Goal: Answer question/provide support: Share knowledge or assist other users

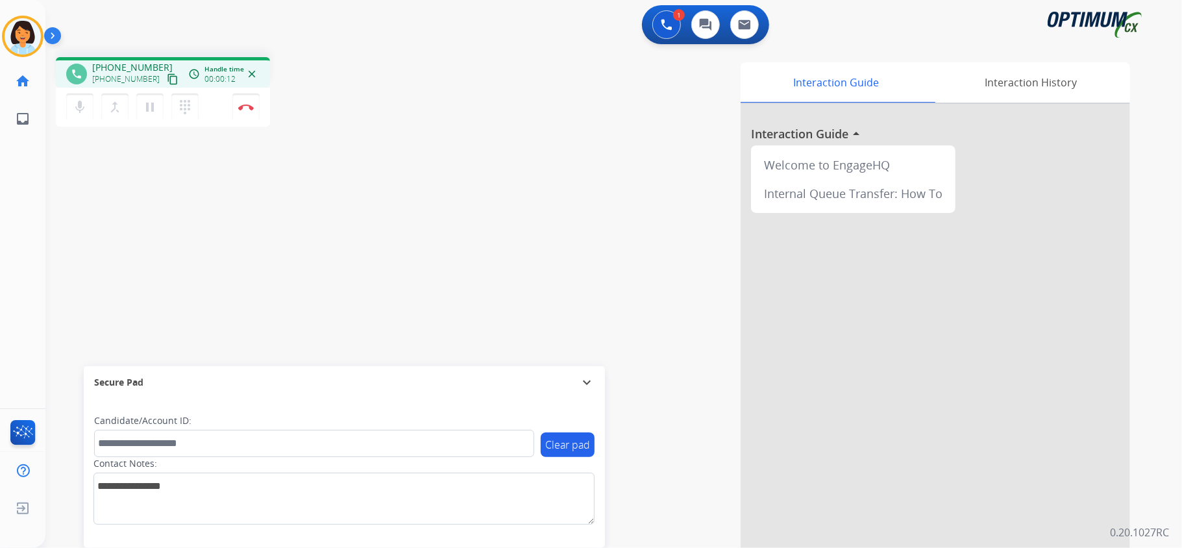
click at [57, 206] on div "phone [PHONE_NUMBER] [PHONE_NUMBER] content_copy access_time Call metrics Queue…" at bounding box center [598, 318] width 1106 height 542
click at [160, 71] on div "[PHONE_NUMBER] content_copy" at bounding box center [136, 79] width 88 height 16
click at [167, 79] on mat-icon "content_copy" at bounding box center [173, 79] width 12 height 12
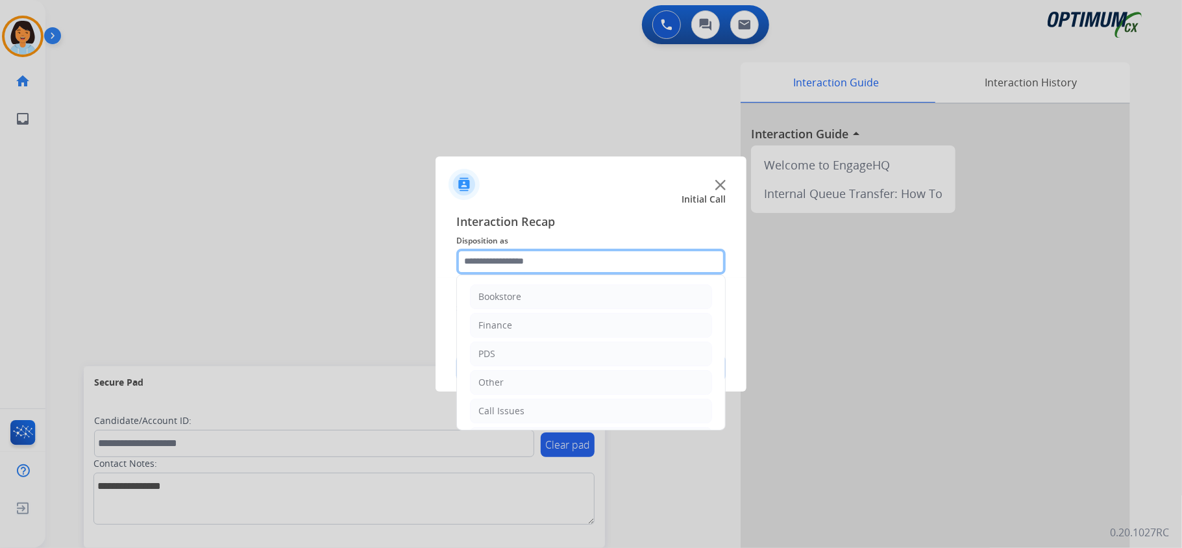
click at [637, 262] on input "text" at bounding box center [590, 262] width 269 height 26
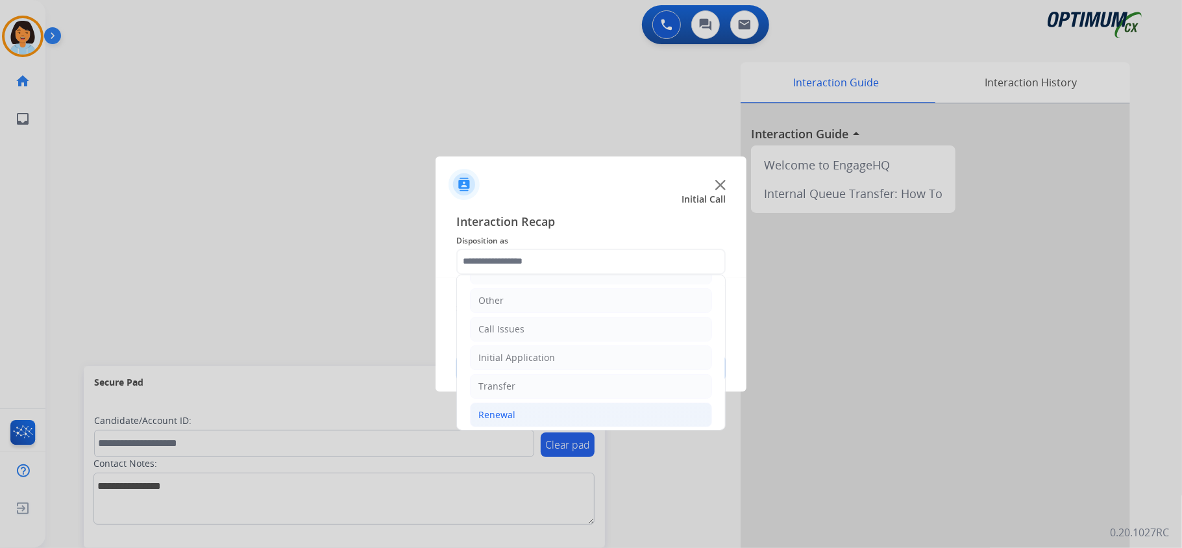
click at [535, 414] on li "Renewal" at bounding box center [591, 415] width 242 height 25
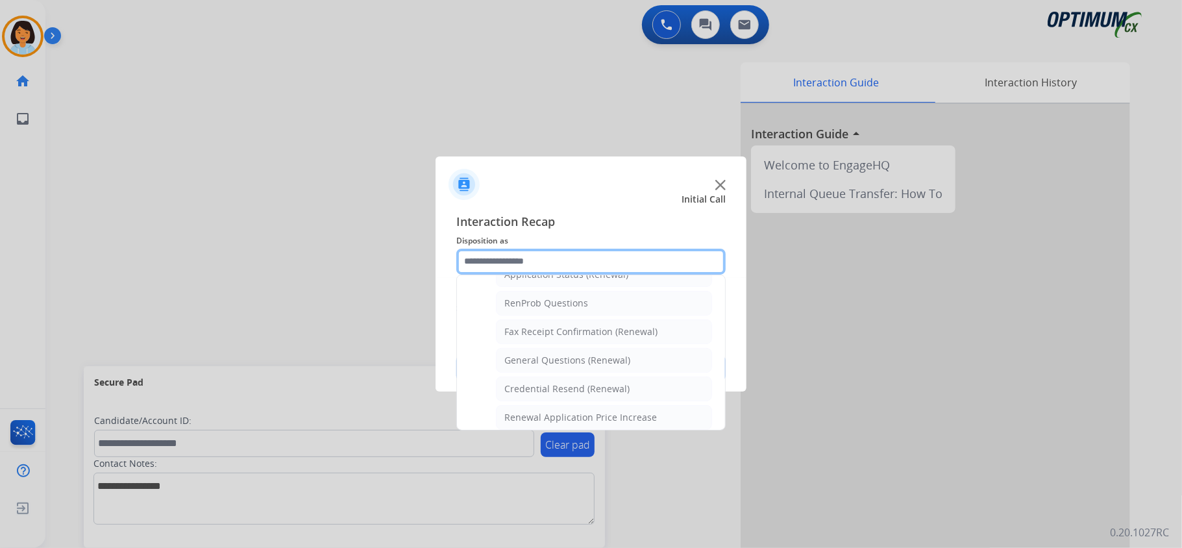
scroll to position [325, 0]
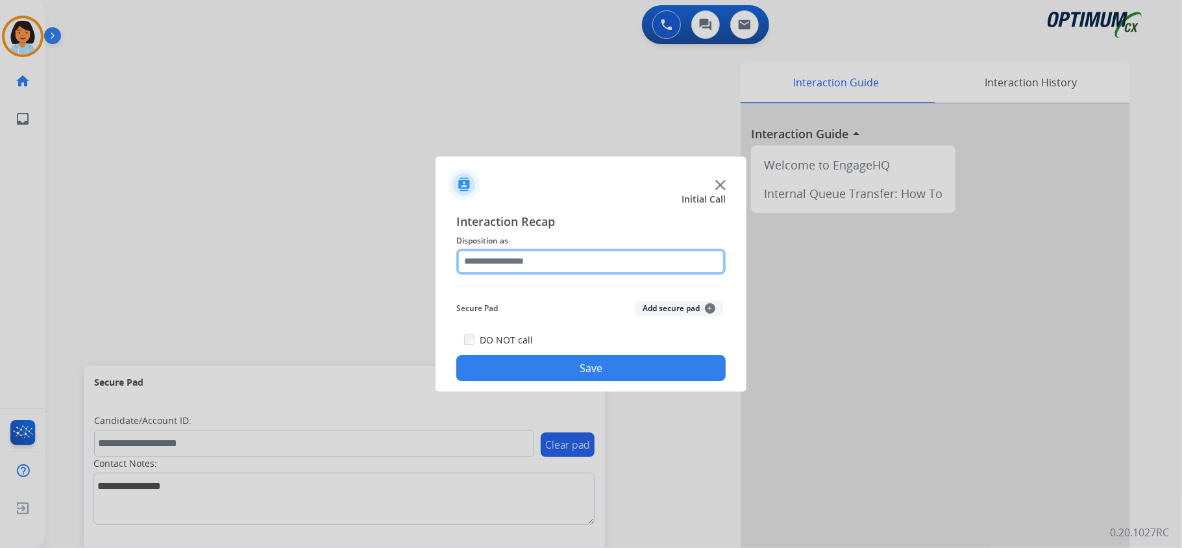
click at [525, 270] on input "text" at bounding box center [590, 262] width 269 height 26
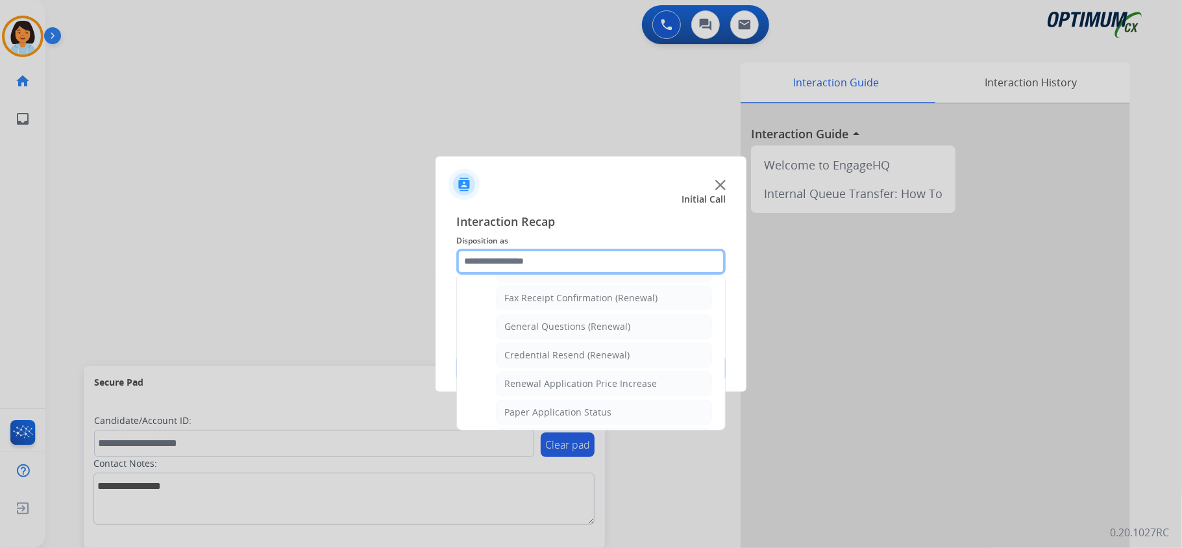
scroll to position [347, 0]
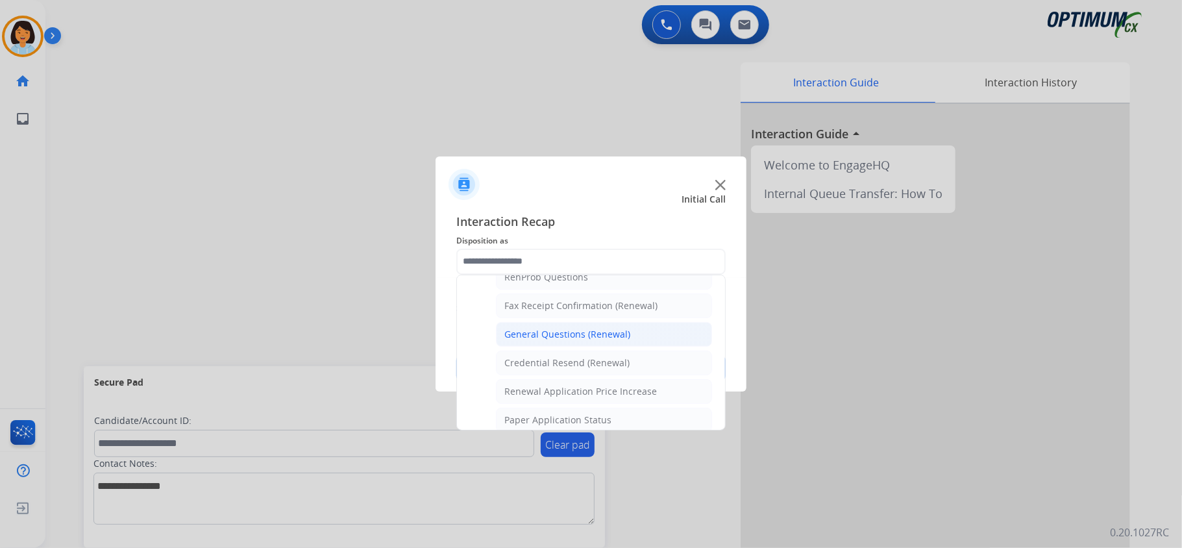
click at [606, 338] on div "General Questions (Renewal)" at bounding box center [568, 334] width 126 height 13
type input "**********"
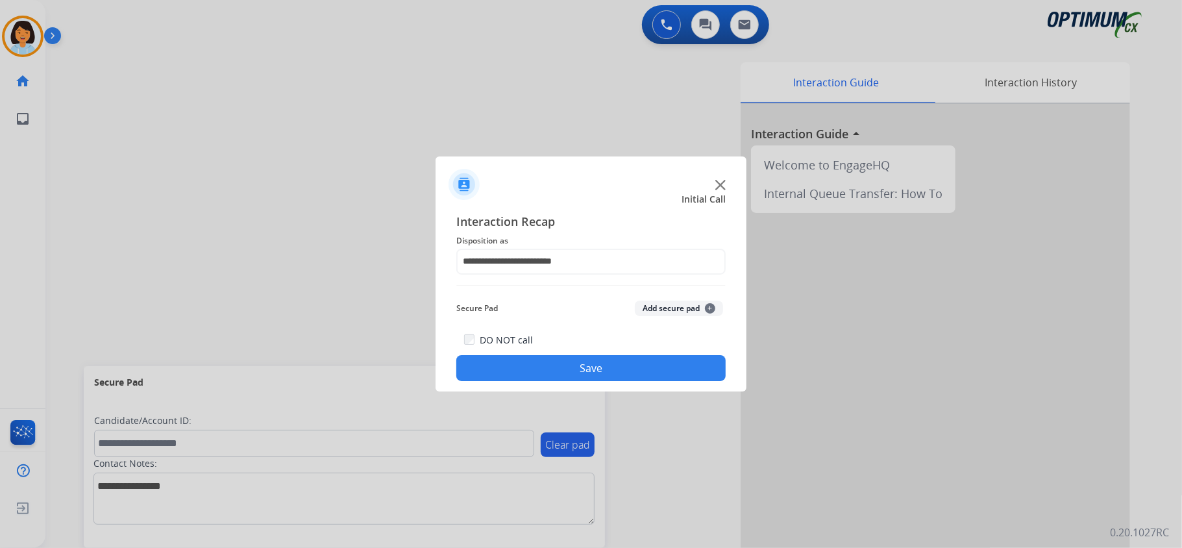
click at [582, 362] on button "Save" at bounding box center [590, 368] width 269 height 26
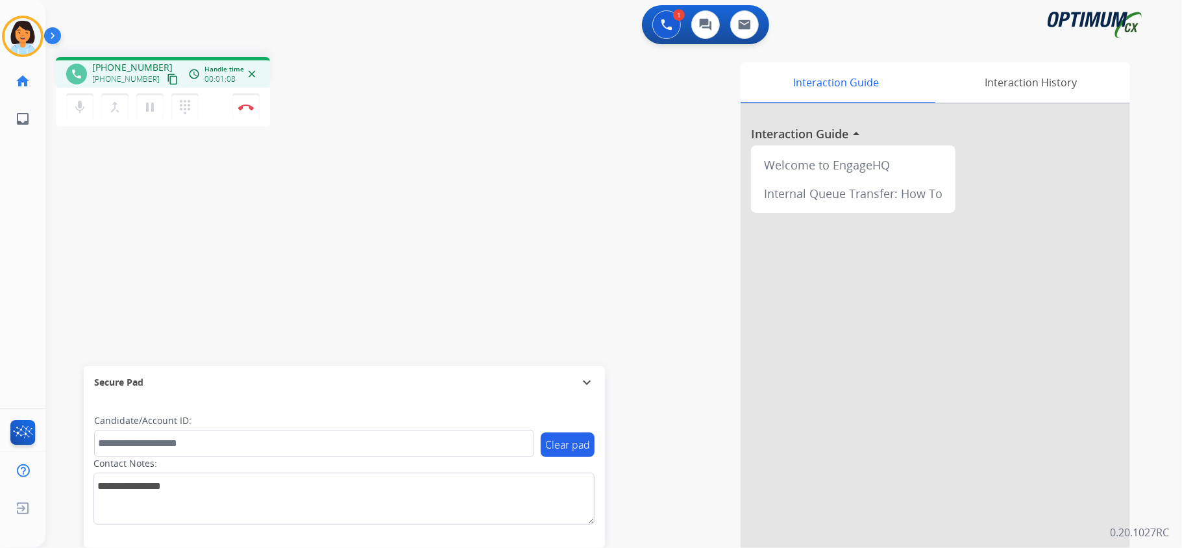
click at [167, 75] on mat-icon "content_copy" at bounding box center [173, 79] width 12 height 12
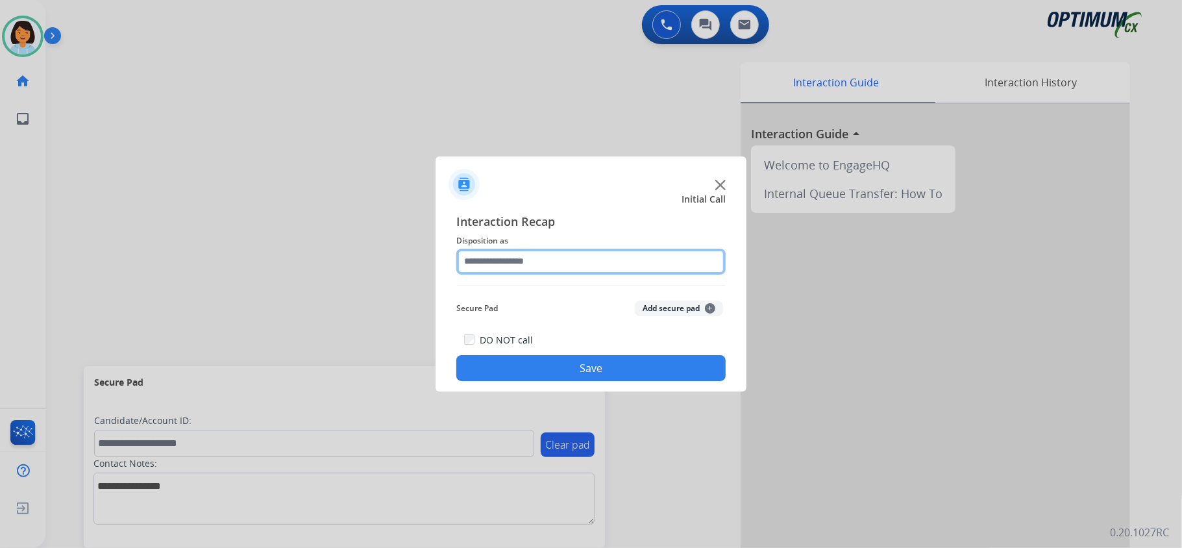
click at [570, 268] on input "text" at bounding box center [590, 262] width 269 height 26
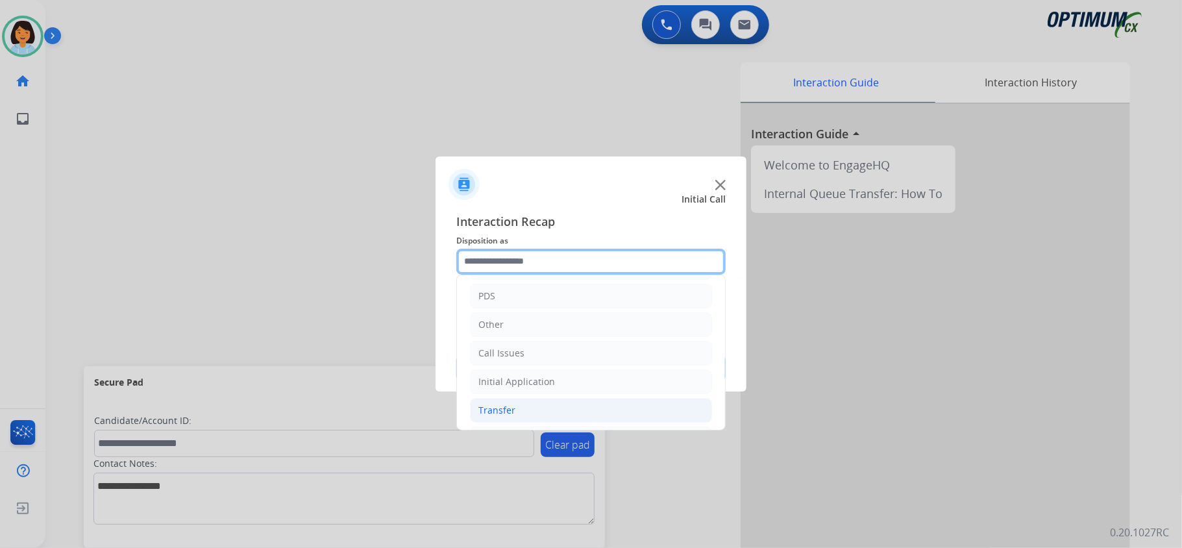
scroll to position [86, 0]
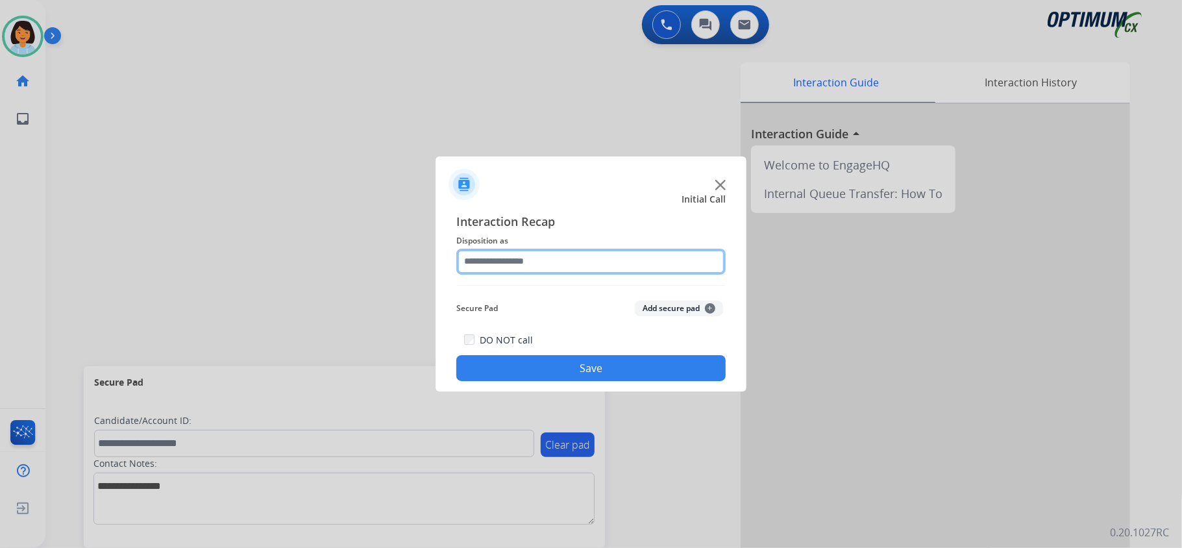
click at [531, 263] on input "text" at bounding box center [590, 262] width 269 height 26
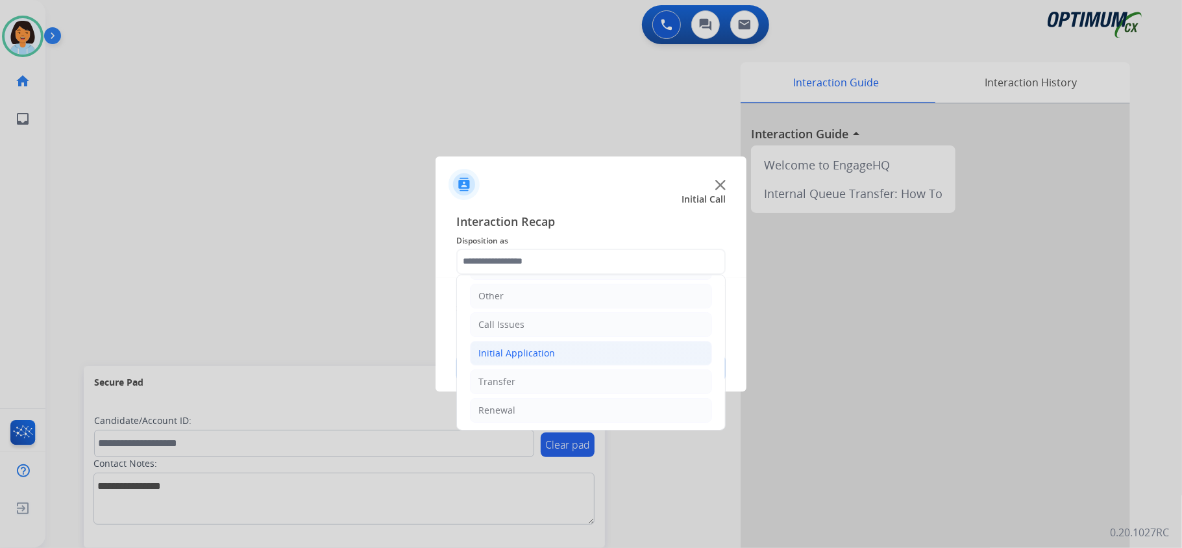
click at [535, 351] on div "Initial Application" at bounding box center [517, 353] width 77 height 13
click at [530, 380] on div "Credential Resend (Initial application)" at bounding box center [587, 381] width 164 height 13
type input "**********"
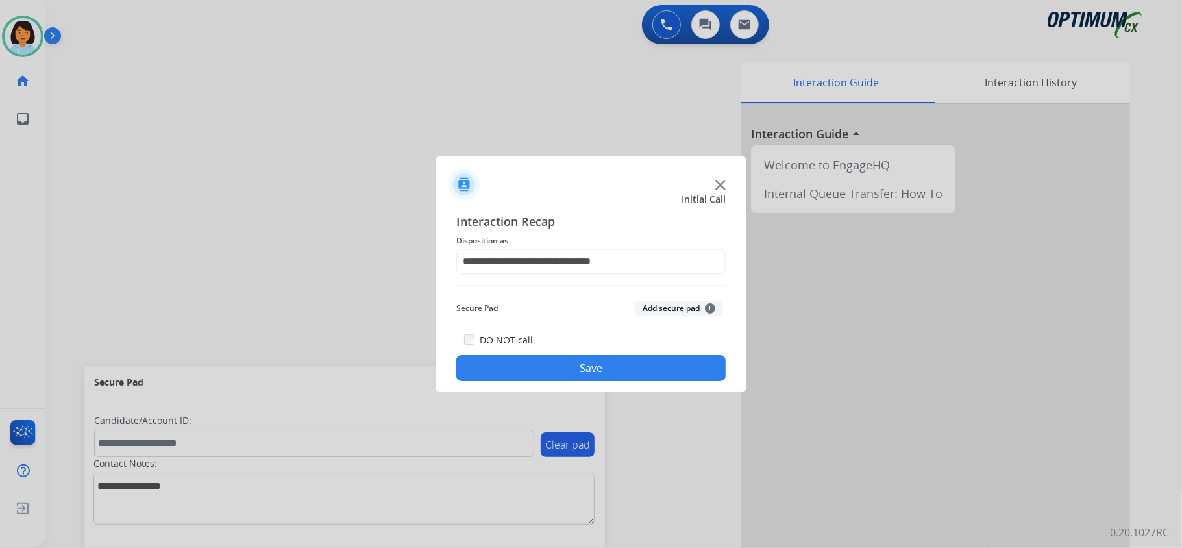
click at [528, 367] on button "Save" at bounding box center [590, 368] width 269 height 26
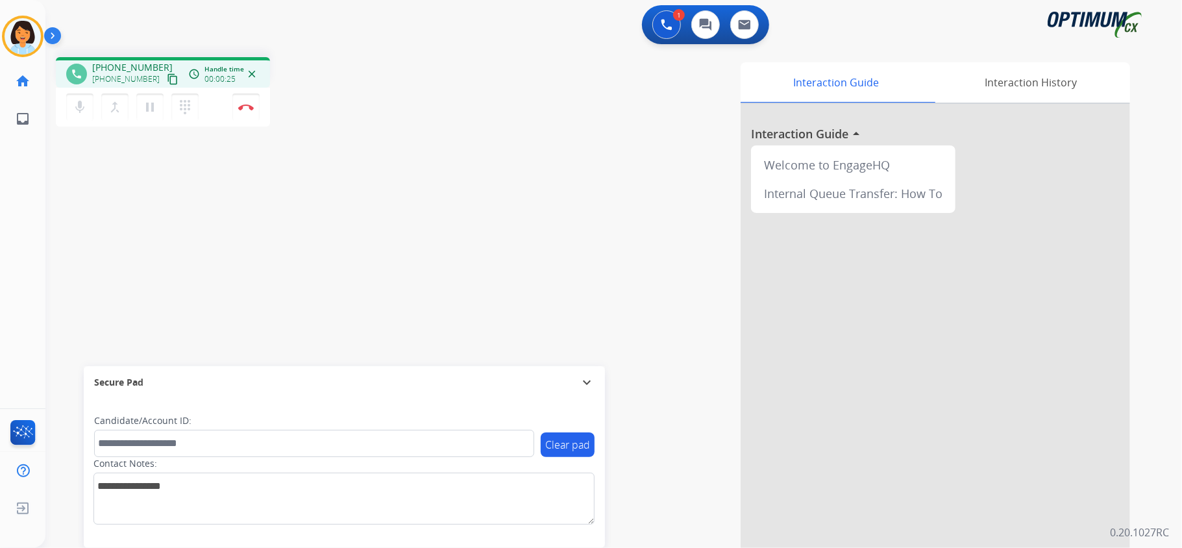
click at [167, 79] on mat-icon "content_copy" at bounding box center [173, 79] width 12 height 12
click at [245, 105] on img at bounding box center [246, 107] width 16 height 6
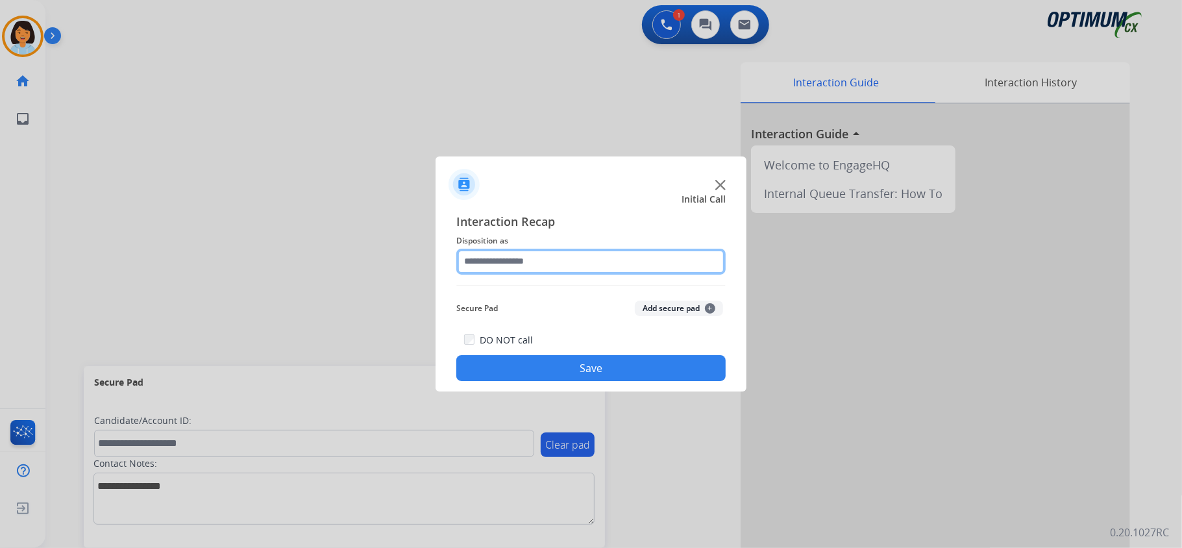
click at [528, 257] on input "text" at bounding box center [590, 262] width 269 height 26
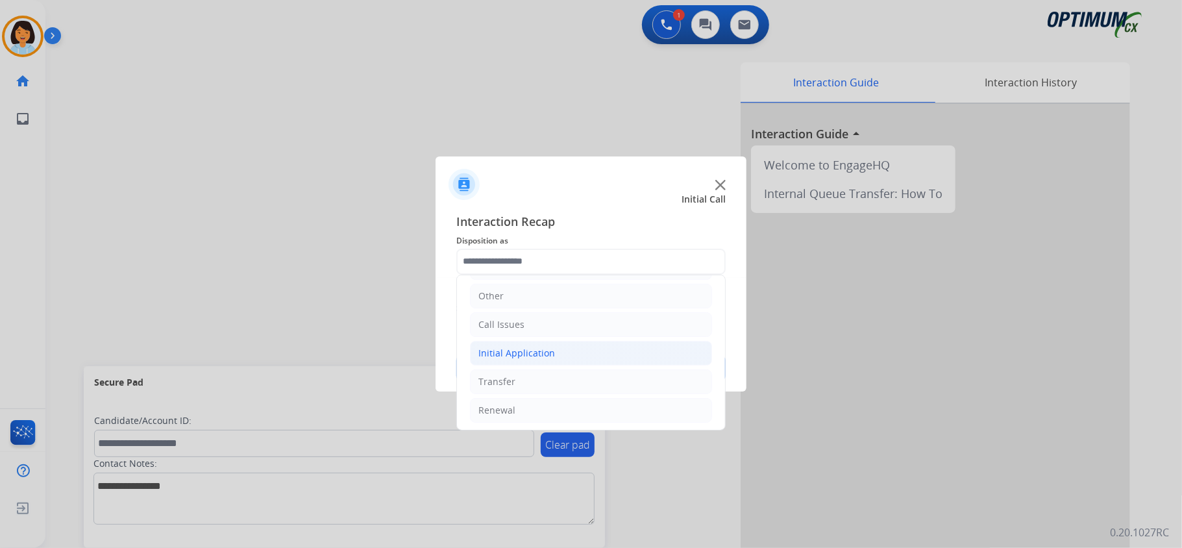
click at [551, 349] on div "Initial Application" at bounding box center [517, 353] width 77 height 13
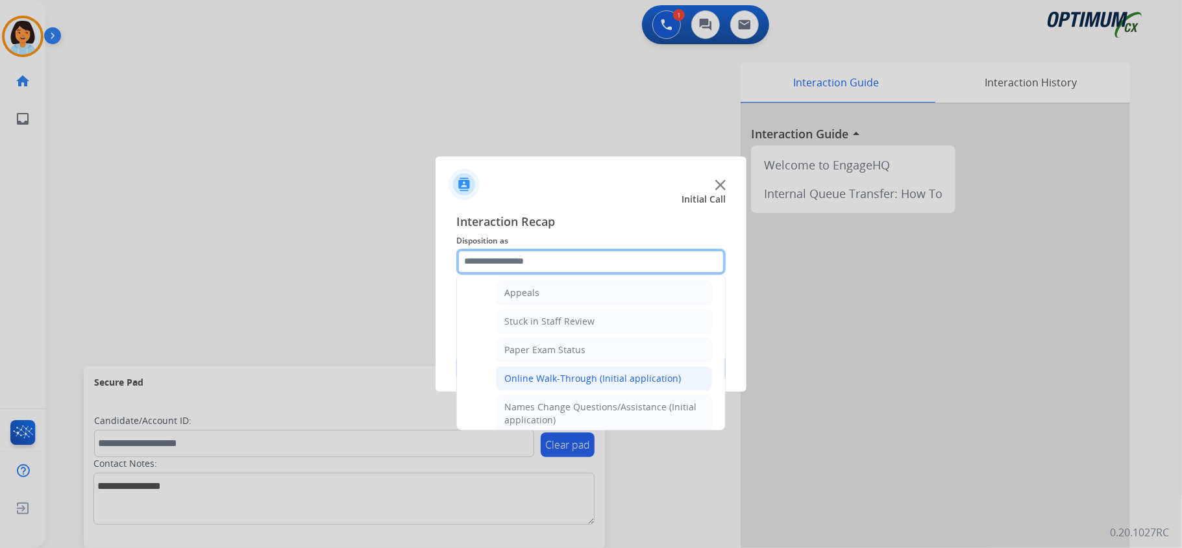
scroll to position [173, 0]
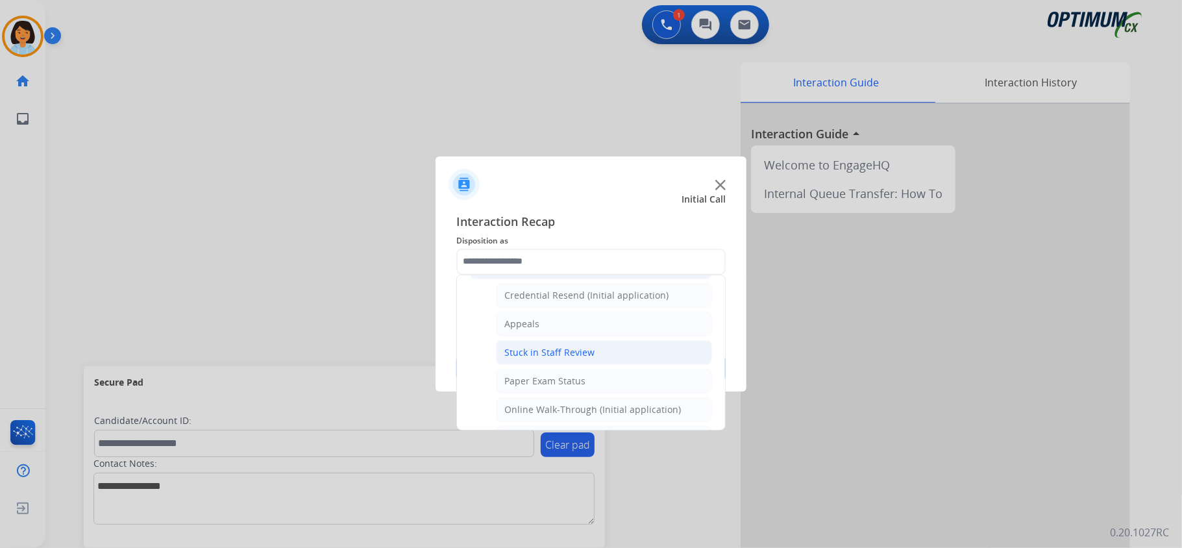
click at [547, 347] on li "Stuck in Staff Review" at bounding box center [604, 352] width 216 height 25
type input "**********"
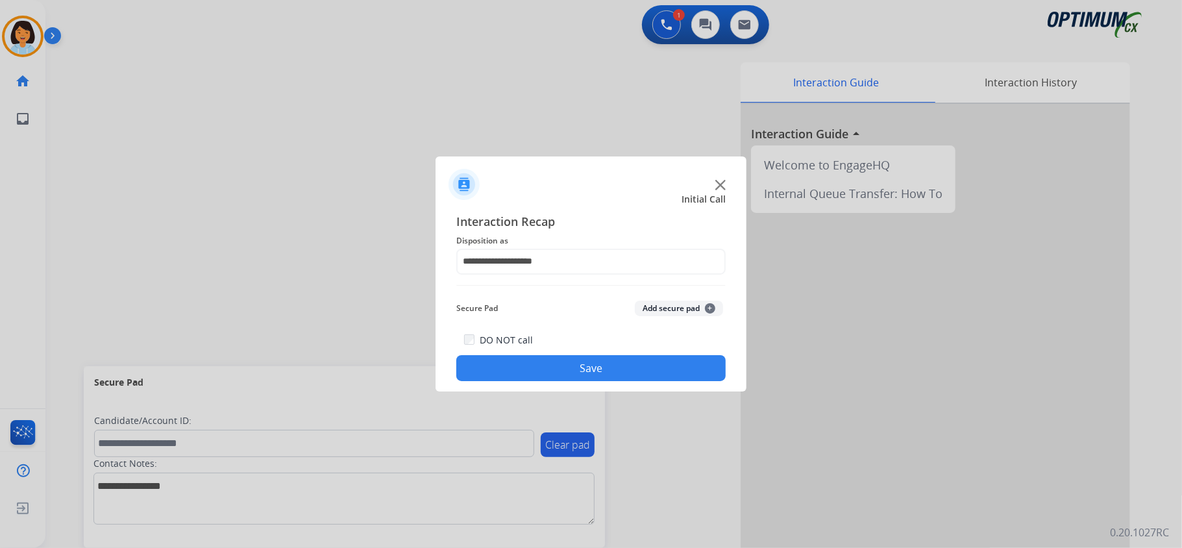
click at [538, 370] on button "Save" at bounding box center [590, 368] width 269 height 26
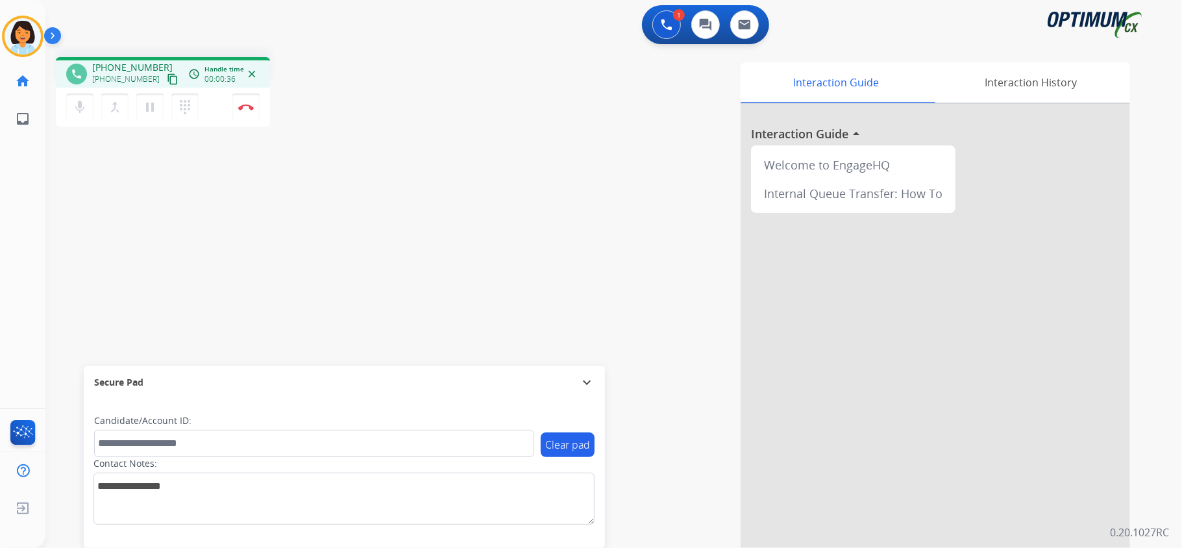
click at [167, 81] on mat-icon "content_copy" at bounding box center [173, 79] width 12 height 12
click at [249, 107] on img at bounding box center [246, 107] width 16 height 6
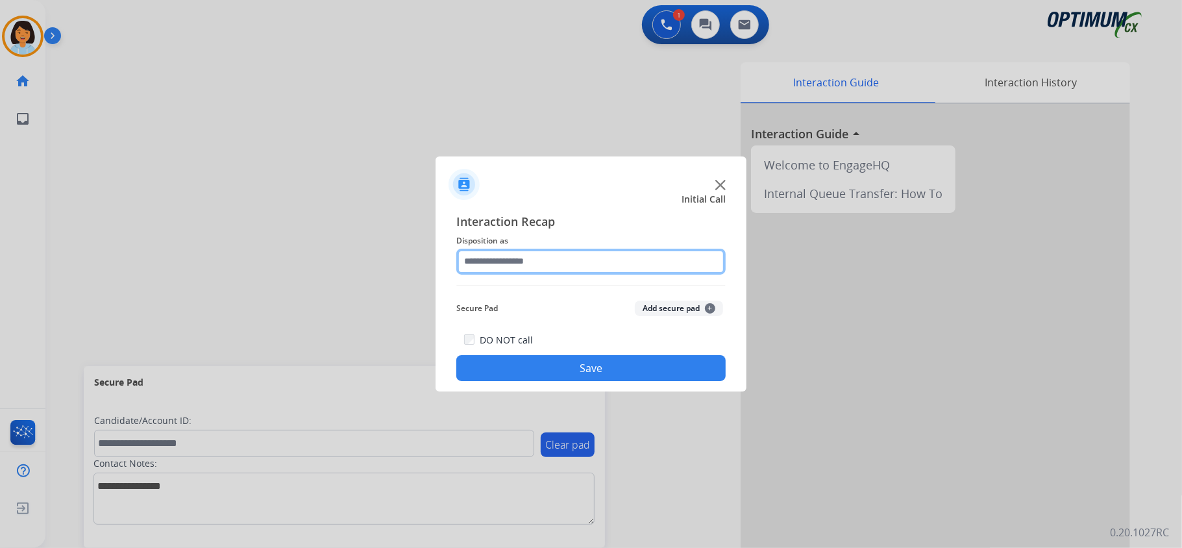
click at [558, 262] on input "text" at bounding box center [590, 262] width 269 height 26
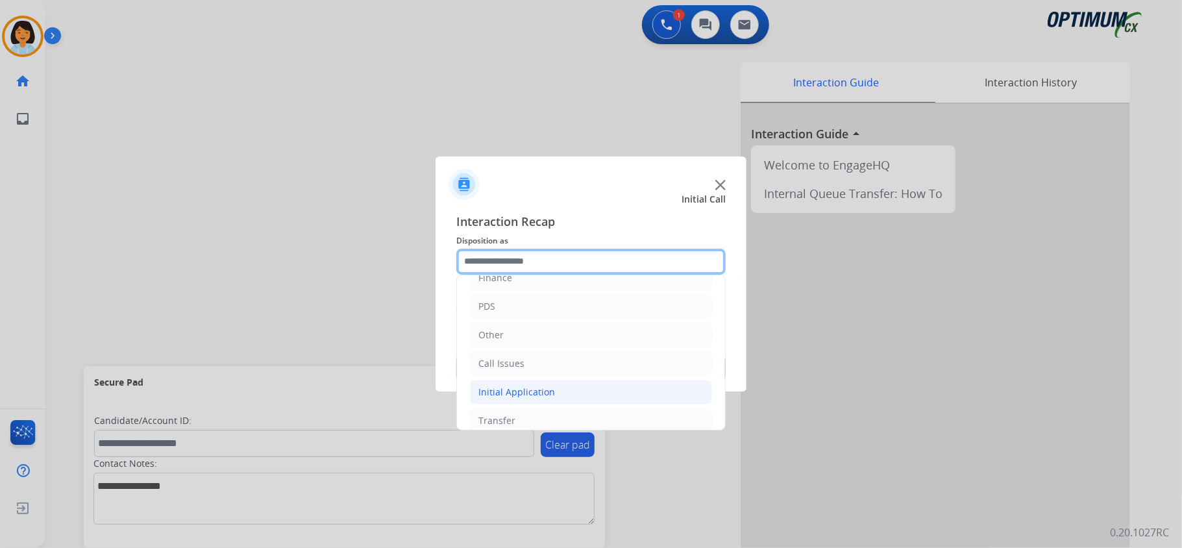
scroll to position [86, 0]
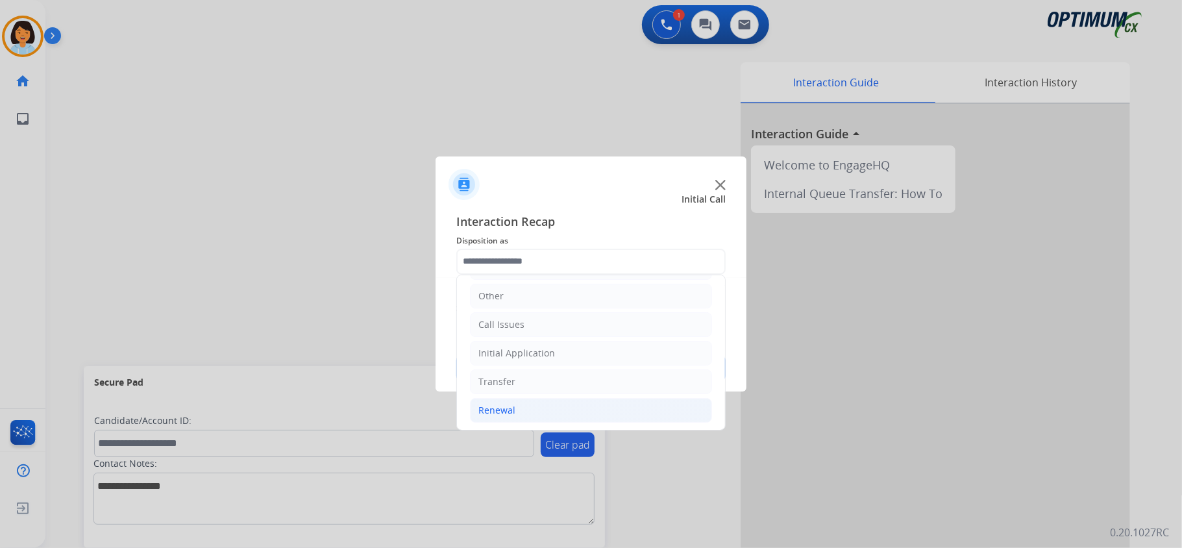
click at [532, 416] on li "Renewal" at bounding box center [591, 410] width 242 height 25
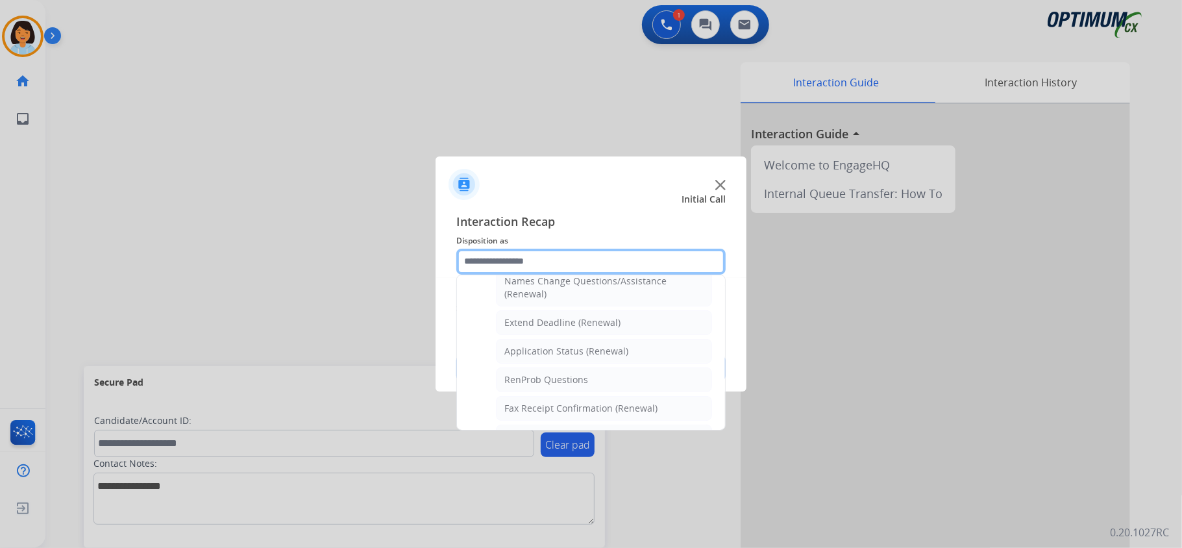
scroll to position [260, 0]
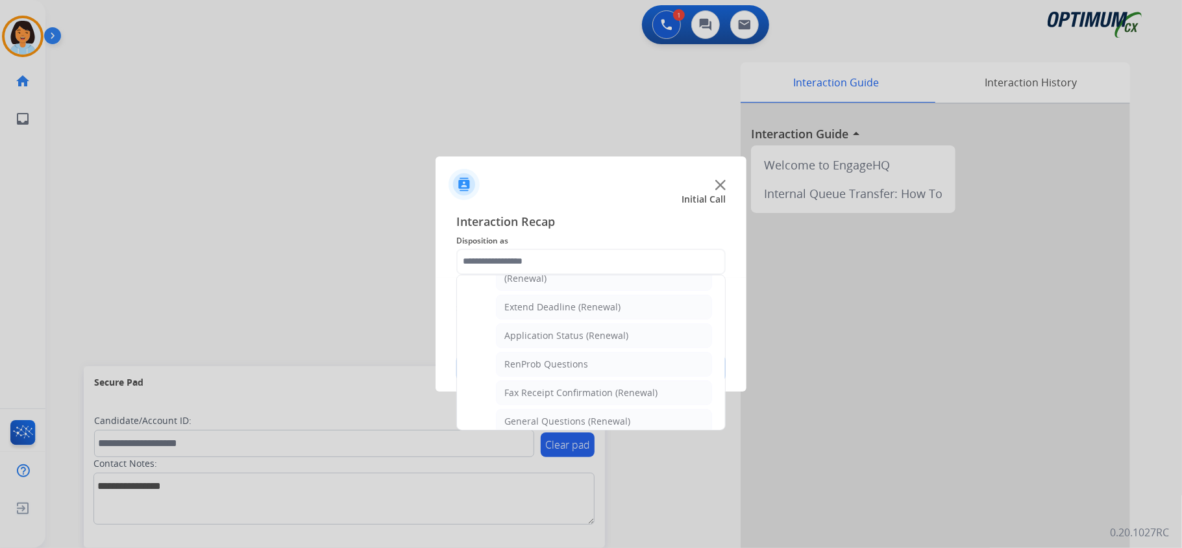
click at [545, 421] on div "General Questions (Renewal)" at bounding box center [568, 421] width 126 height 13
type input "**********"
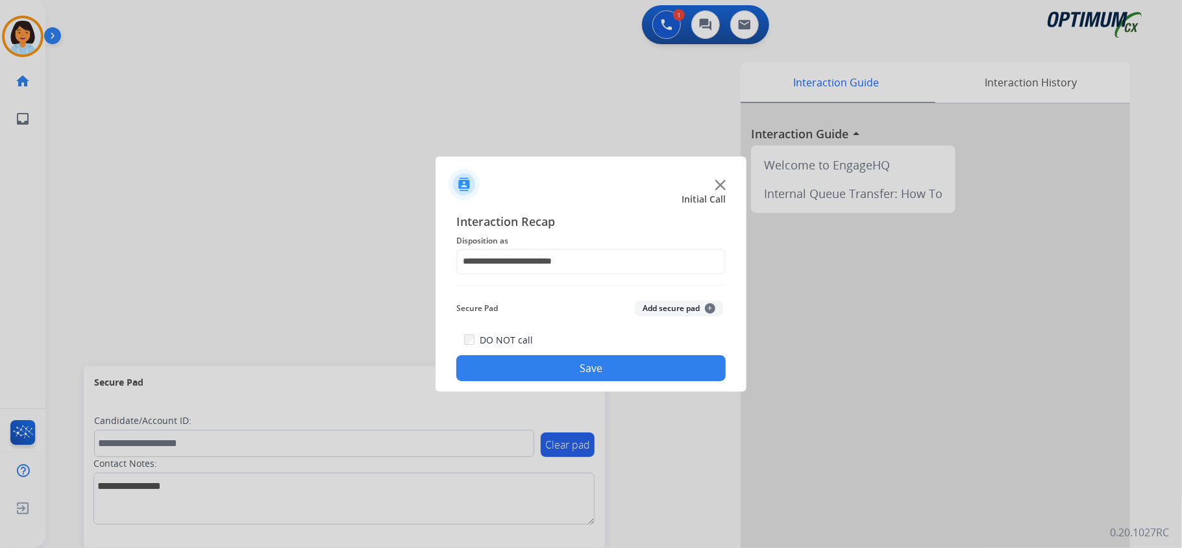
click at [545, 369] on button "Save" at bounding box center [590, 368] width 269 height 26
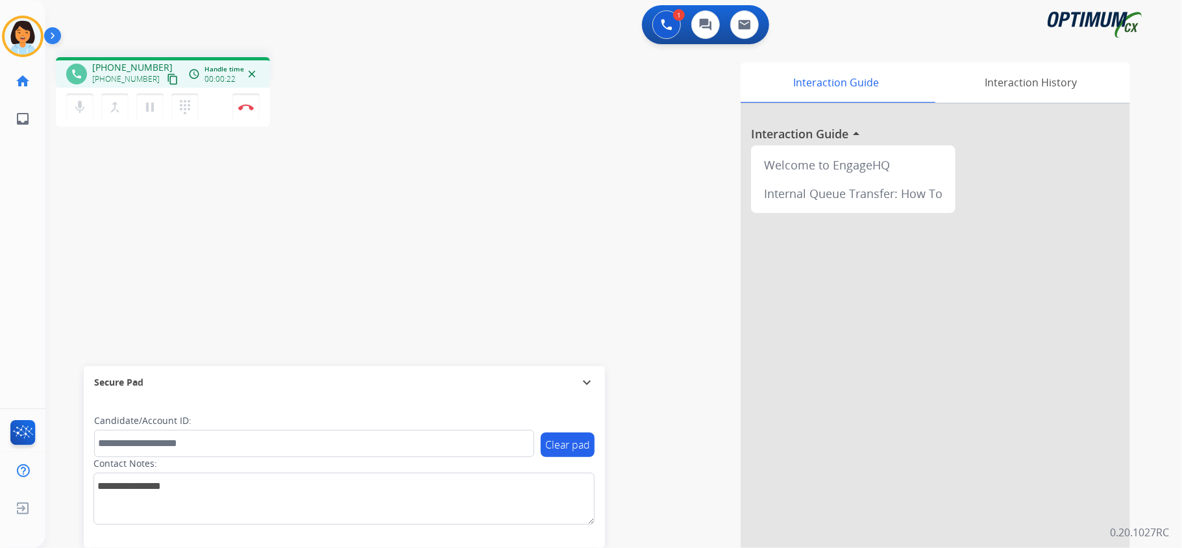
click at [167, 81] on mat-icon "content_copy" at bounding box center [173, 79] width 12 height 12
click at [244, 108] on img at bounding box center [246, 107] width 16 height 6
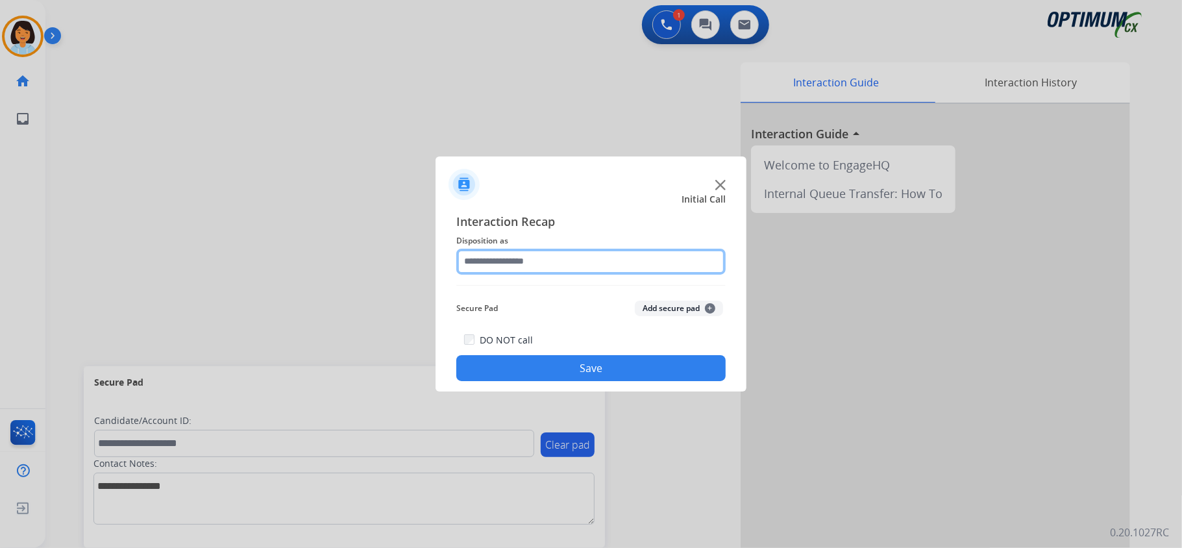
click at [523, 252] on input "text" at bounding box center [590, 262] width 269 height 26
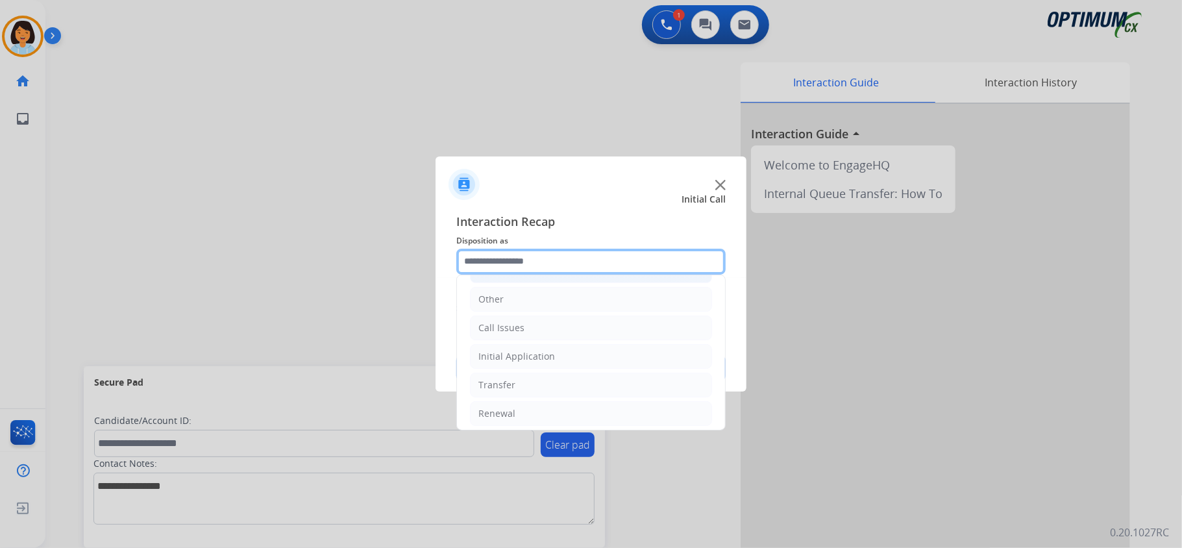
scroll to position [92, 0]
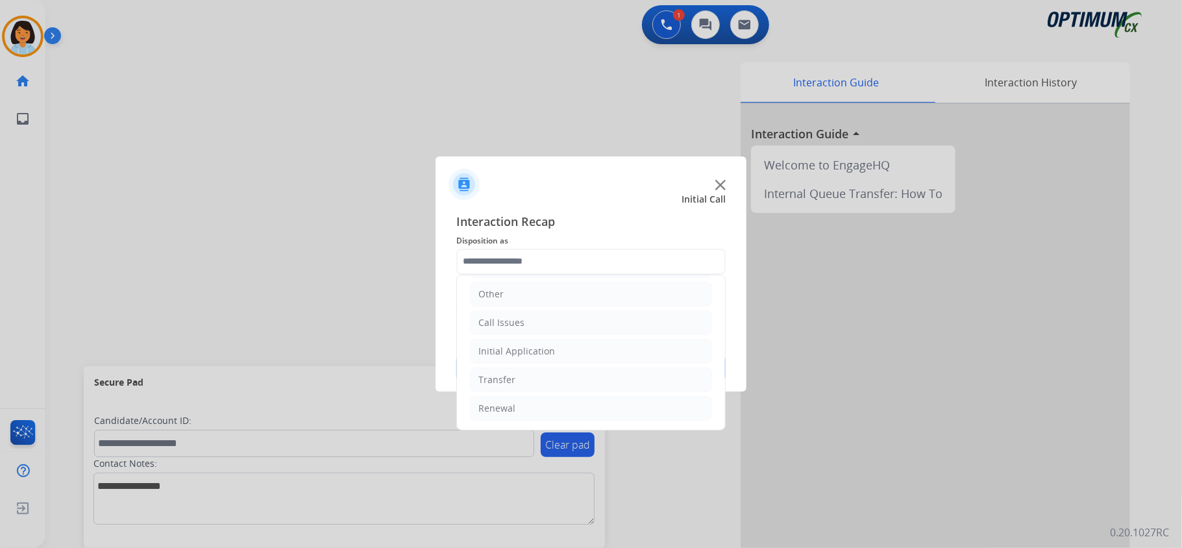
click at [555, 336] on ul "Bookstore Finance PDS Other Call Issues Initial Application Transfer Renewal" at bounding box center [591, 308] width 268 height 243
click at [551, 342] on li "Initial Application" at bounding box center [591, 351] width 242 height 25
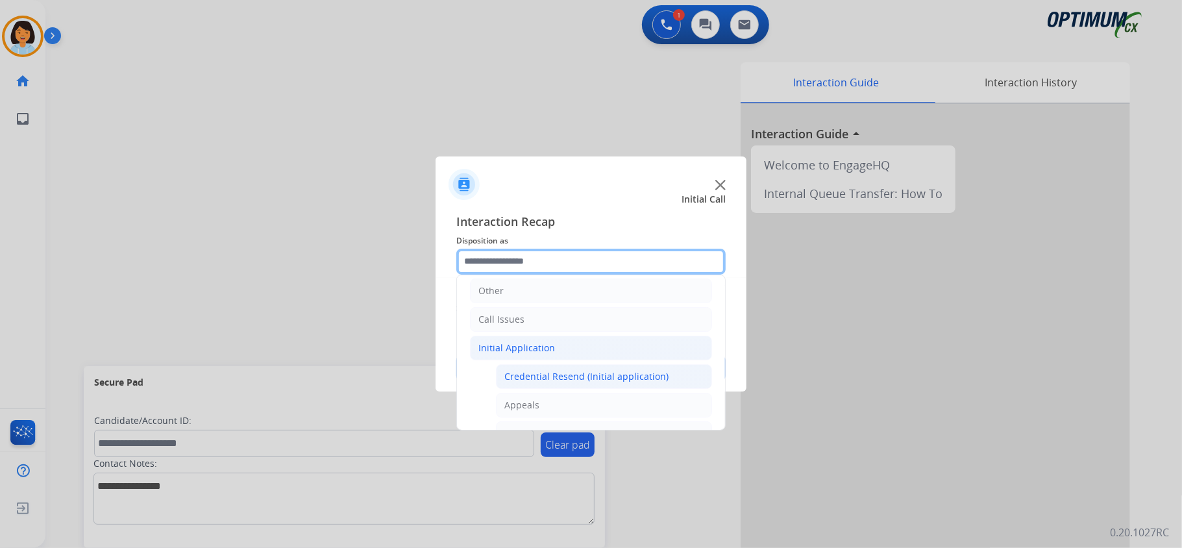
scroll to position [178, 0]
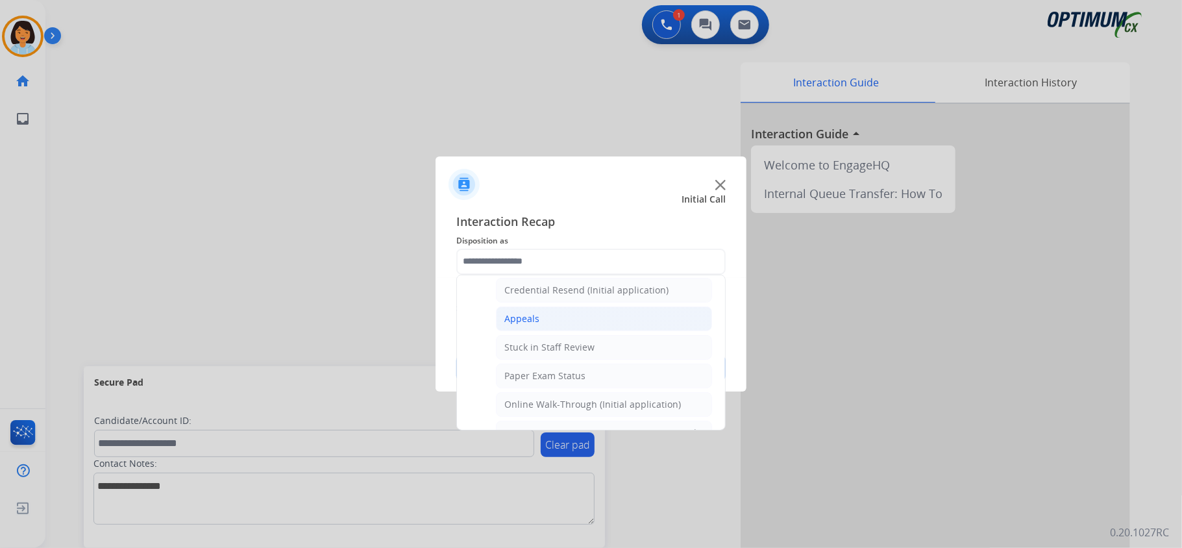
click at [535, 318] on div "Appeals" at bounding box center [522, 318] width 35 height 13
type input "*******"
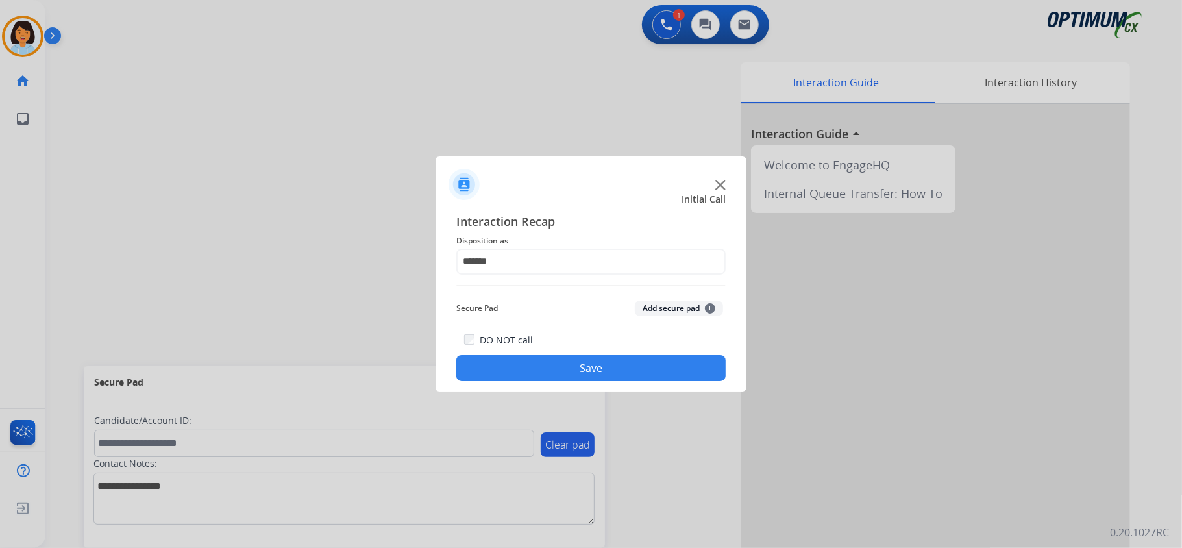
click at [534, 366] on button "Save" at bounding box center [590, 368] width 269 height 26
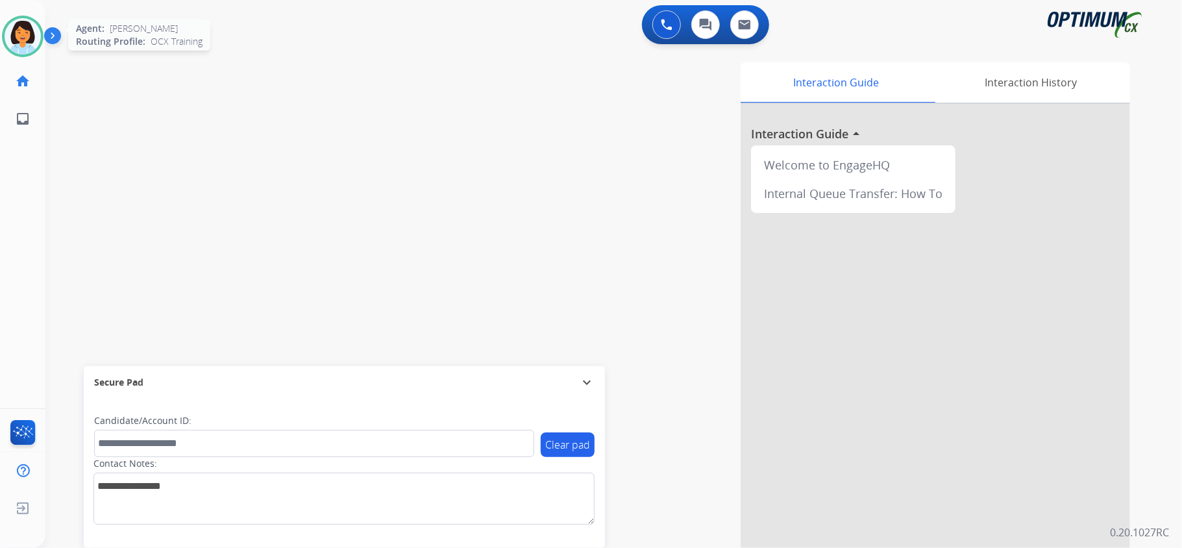
click at [25, 47] on img at bounding box center [23, 36] width 36 height 36
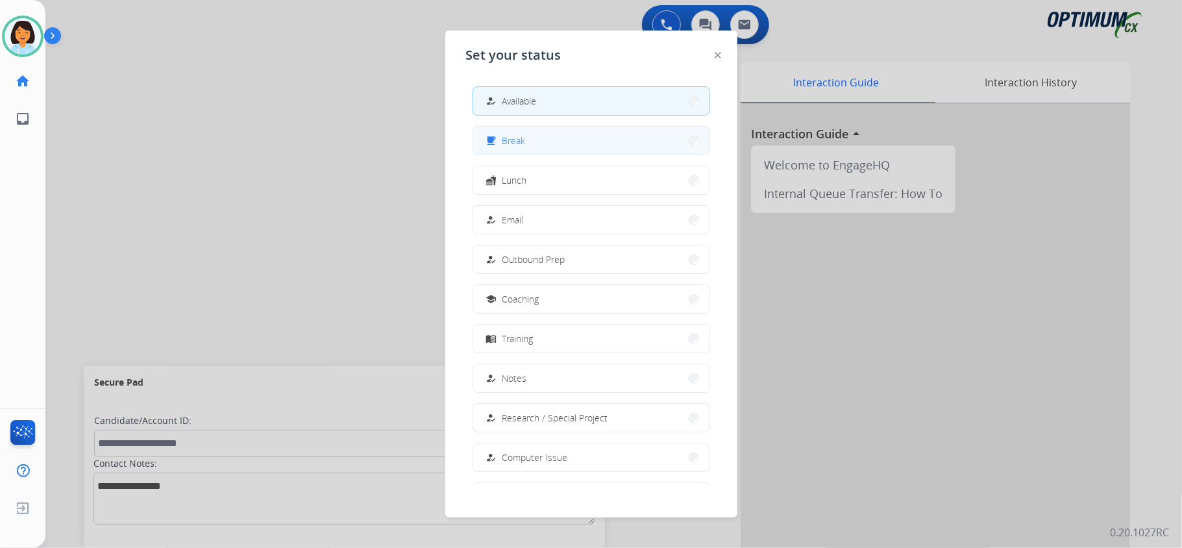
click at [561, 144] on button "free_breakfast Break" at bounding box center [591, 141] width 236 height 28
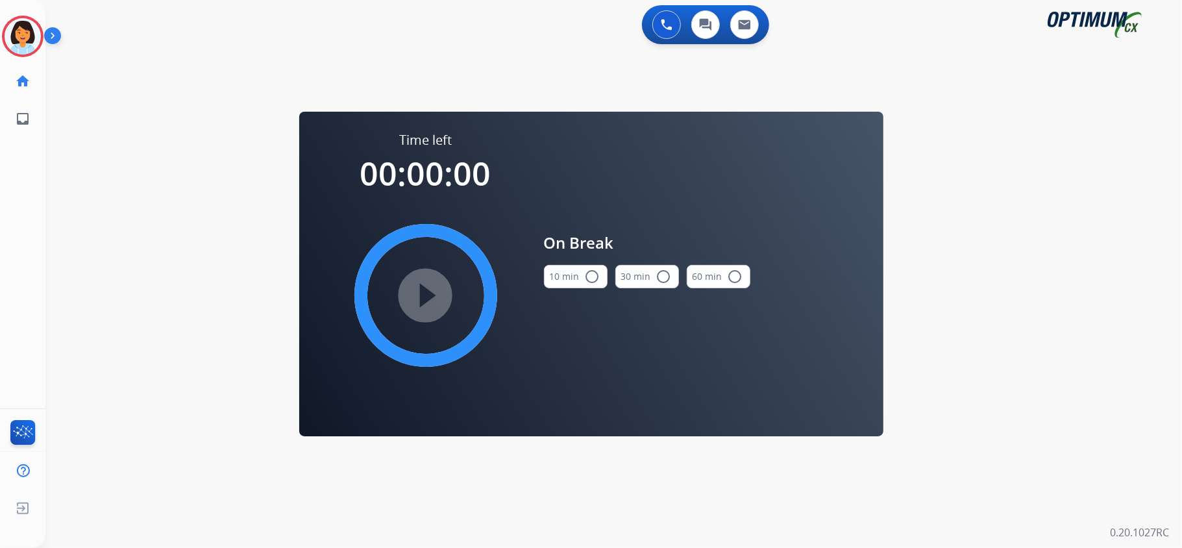
click at [577, 265] on div "10 min radio_button_unchecked" at bounding box center [576, 277] width 64 height 44
click at [587, 274] on mat-icon "radio_button_unchecked" at bounding box center [593, 277] width 16 height 16
click at [29, 26] on img at bounding box center [23, 36] width 36 height 36
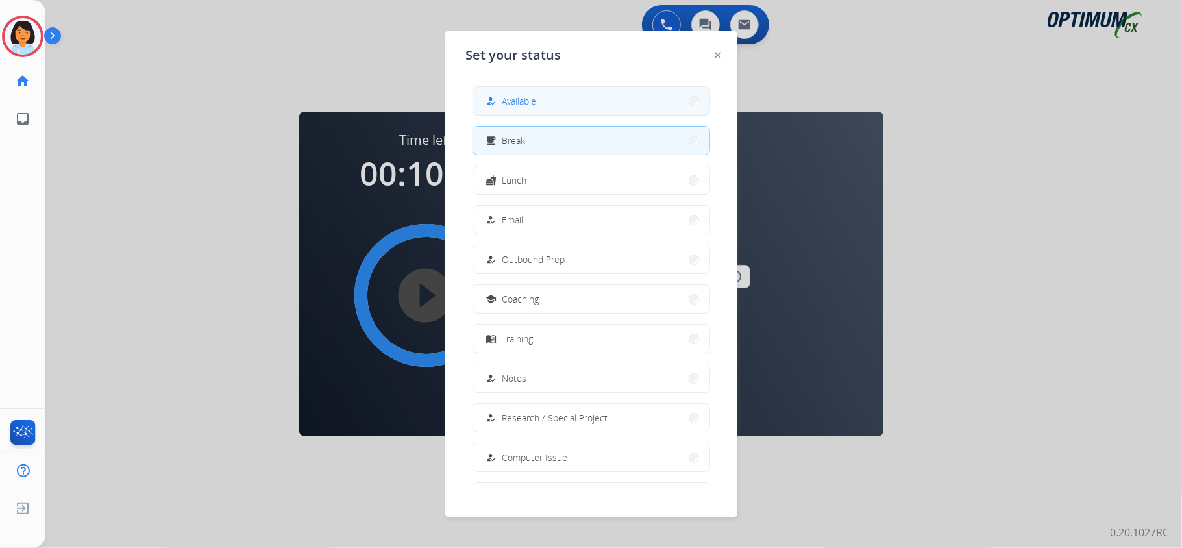
click at [539, 96] on button "how_to_reg Available" at bounding box center [591, 101] width 236 height 28
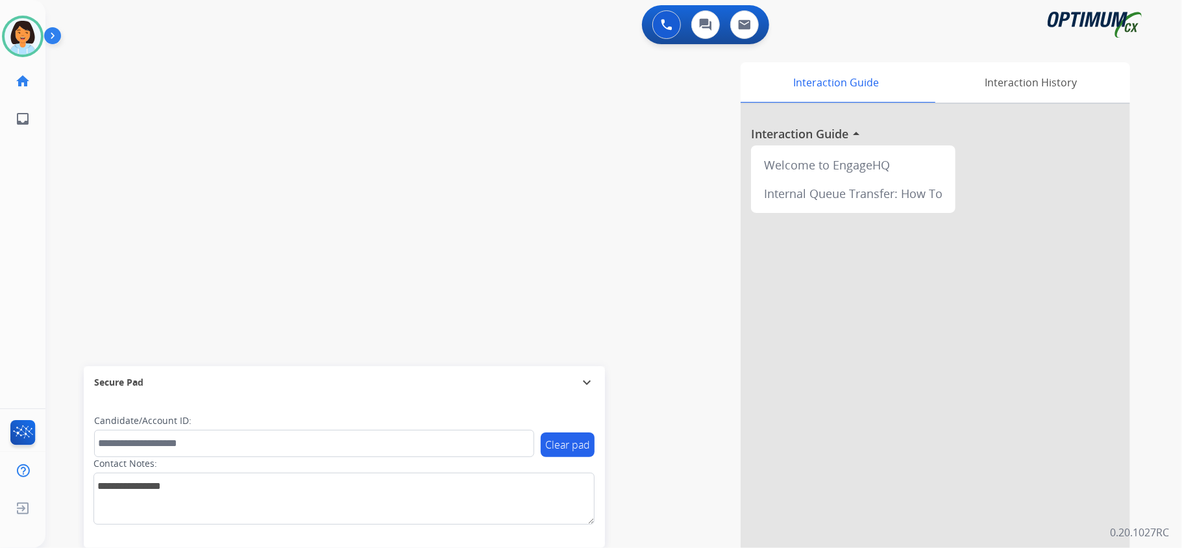
click at [305, 283] on div "swap_horiz Break voice bridge close_fullscreen Connect 3-Way Call merge_type Se…" at bounding box center [598, 318] width 1106 height 542
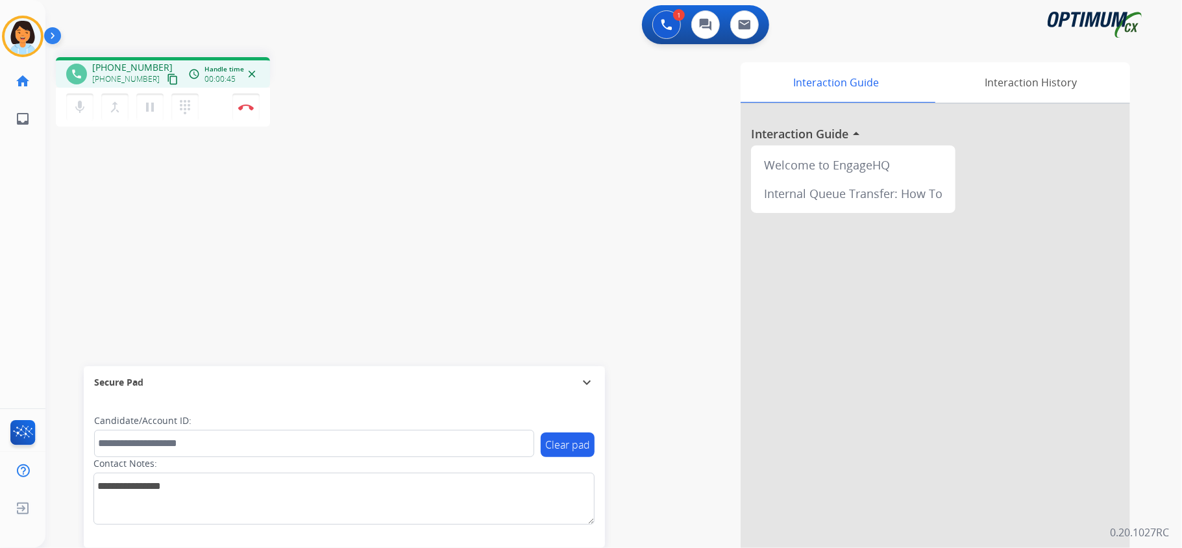
click at [167, 79] on mat-icon "content_copy" at bounding box center [173, 79] width 12 height 12
click at [239, 92] on div "mic Mute merge_type Bridge pause Hold dialpad Dialpad Disconnect" at bounding box center [163, 107] width 214 height 39
click at [245, 104] on img at bounding box center [246, 107] width 16 height 6
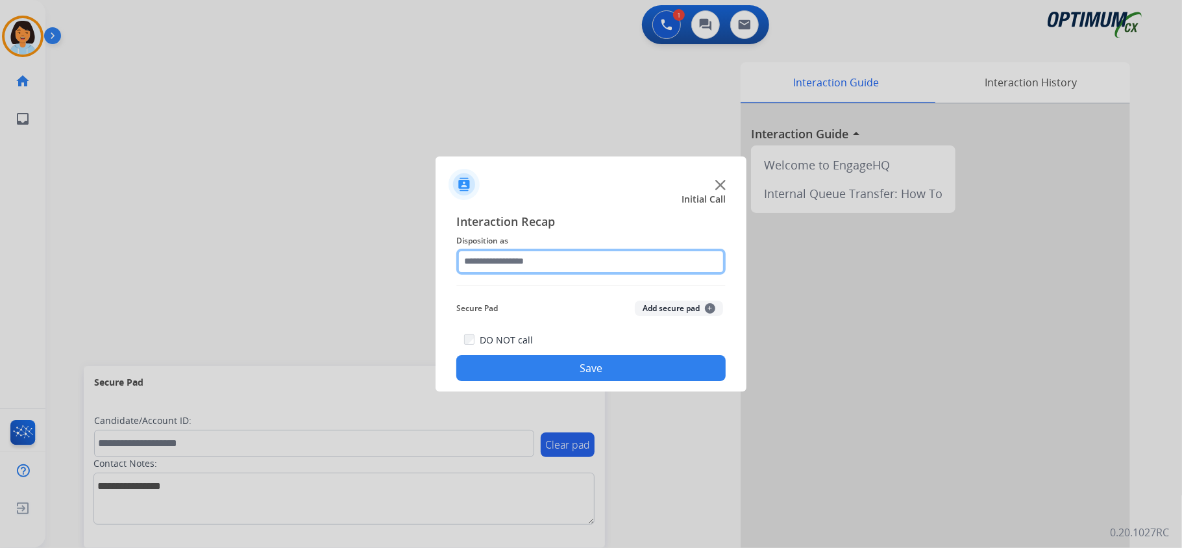
click at [523, 258] on input "text" at bounding box center [590, 262] width 269 height 26
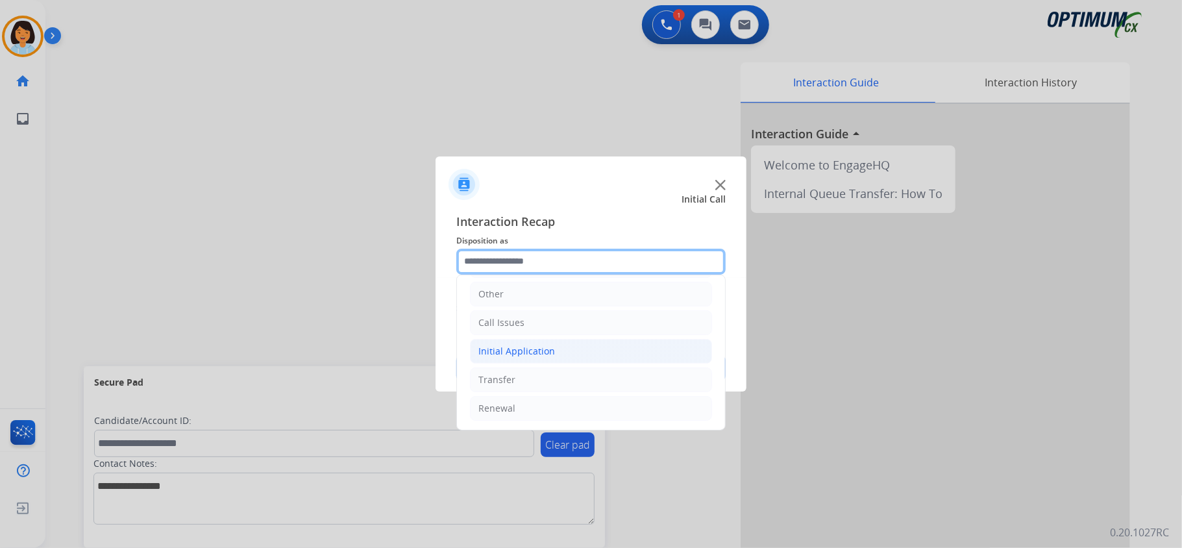
scroll to position [92, 0]
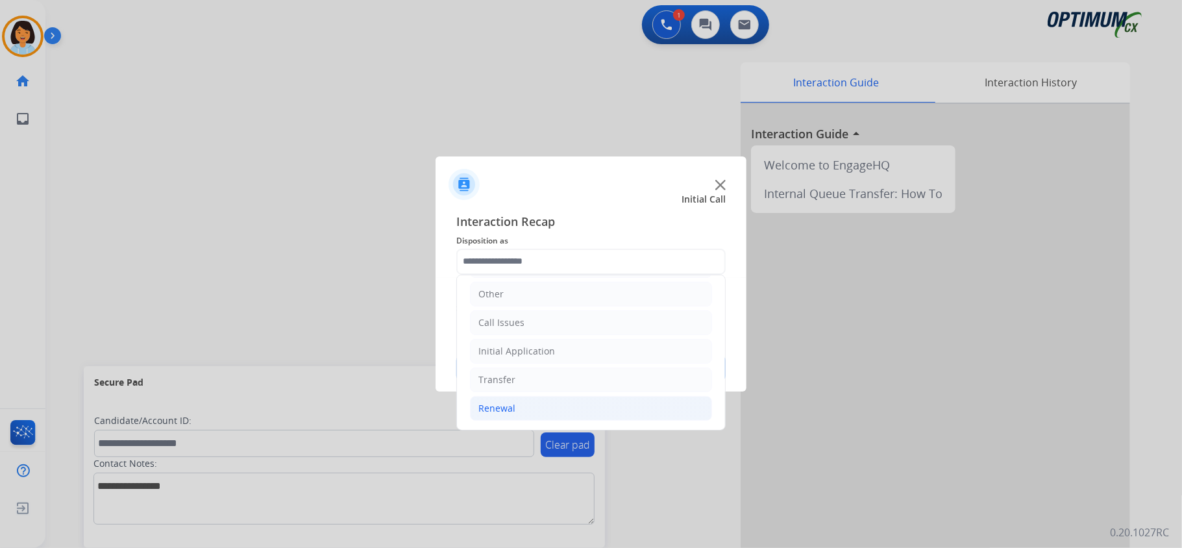
click at [525, 396] on li "Renewal" at bounding box center [591, 408] width 242 height 25
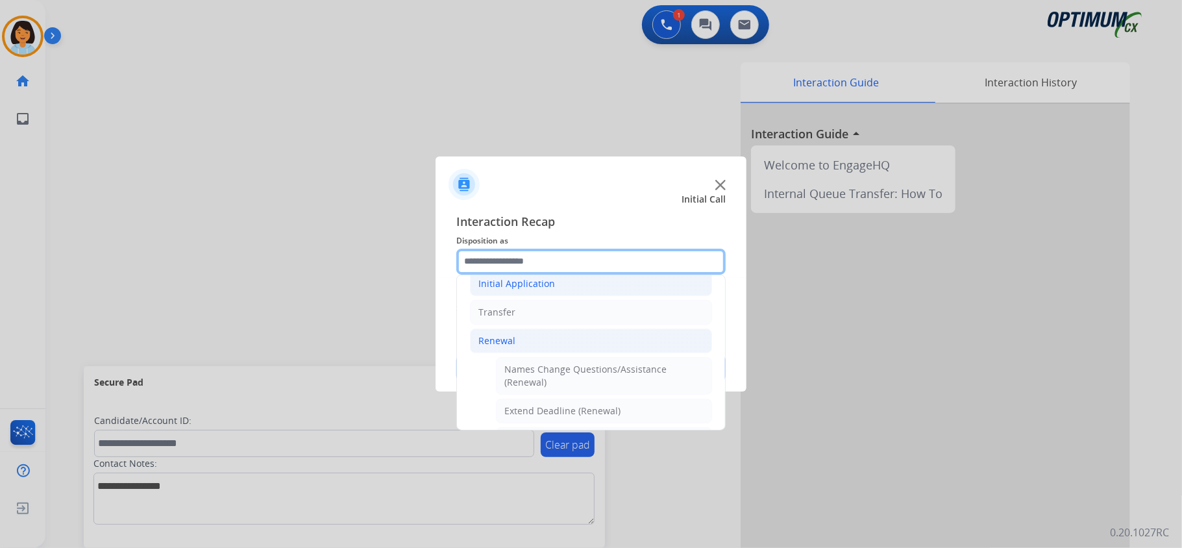
scroll to position [265, 0]
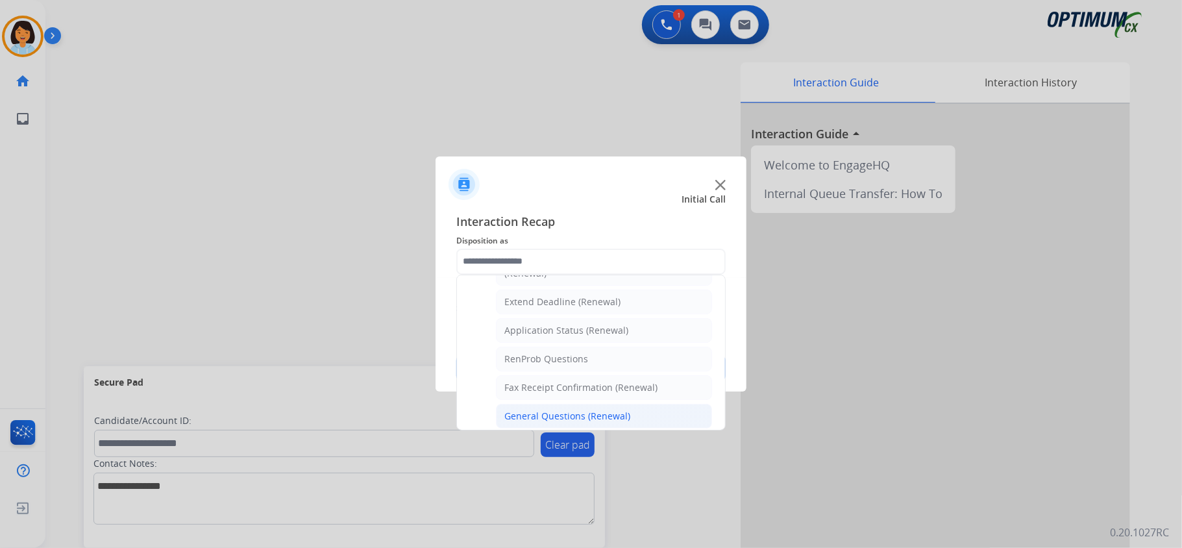
click at [562, 416] on div "General Questions (Renewal)" at bounding box center [568, 416] width 126 height 13
type input "**********"
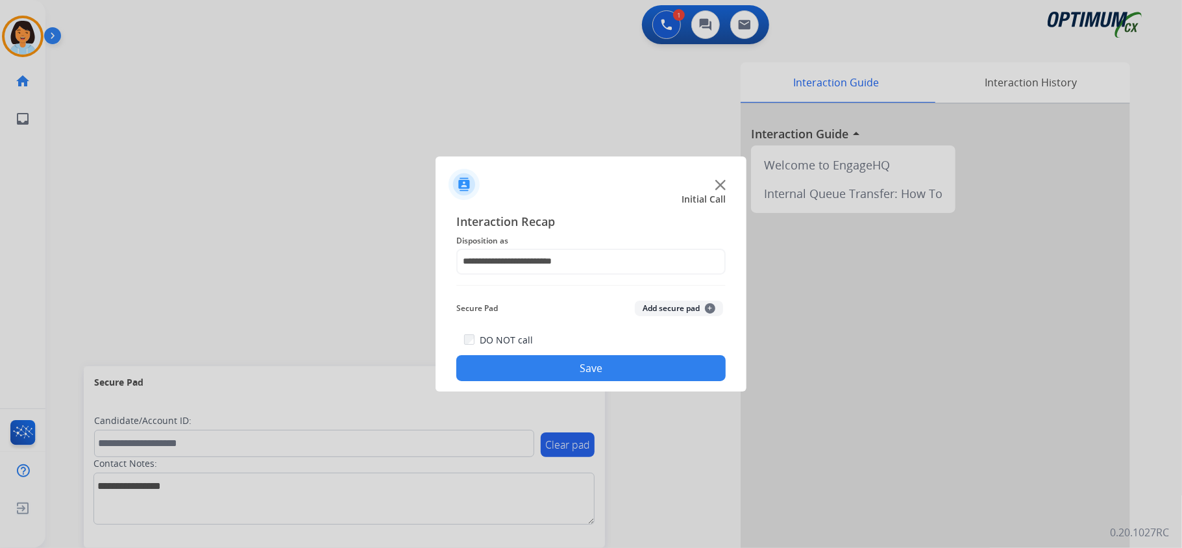
click at [562, 371] on button "Save" at bounding box center [590, 368] width 269 height 26
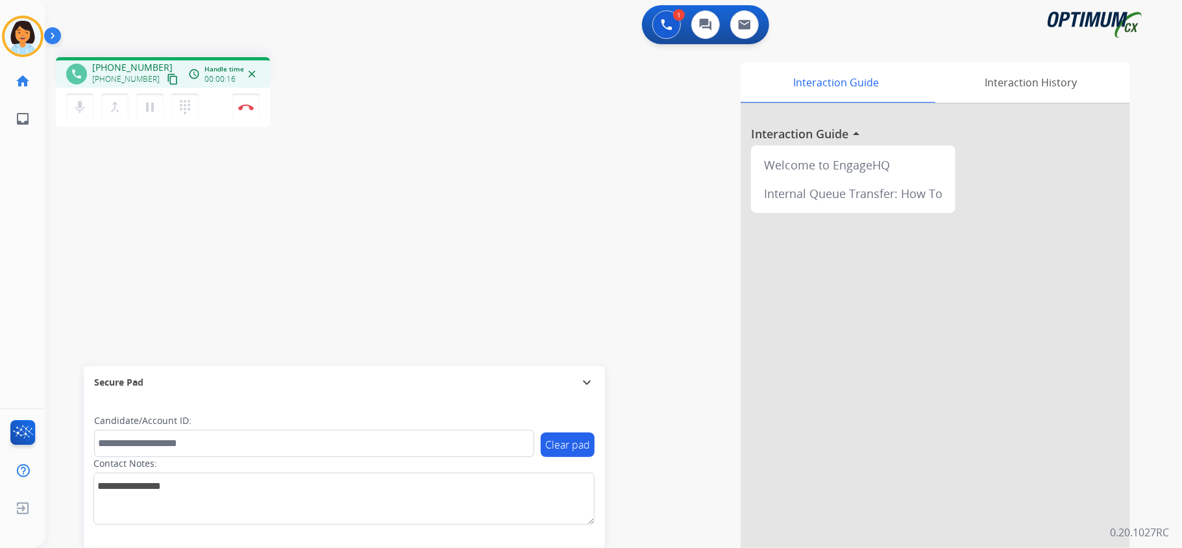
click at [167, 78] on mat-icon "content_copy" at bounding box center [173, 79] width 12 height 12
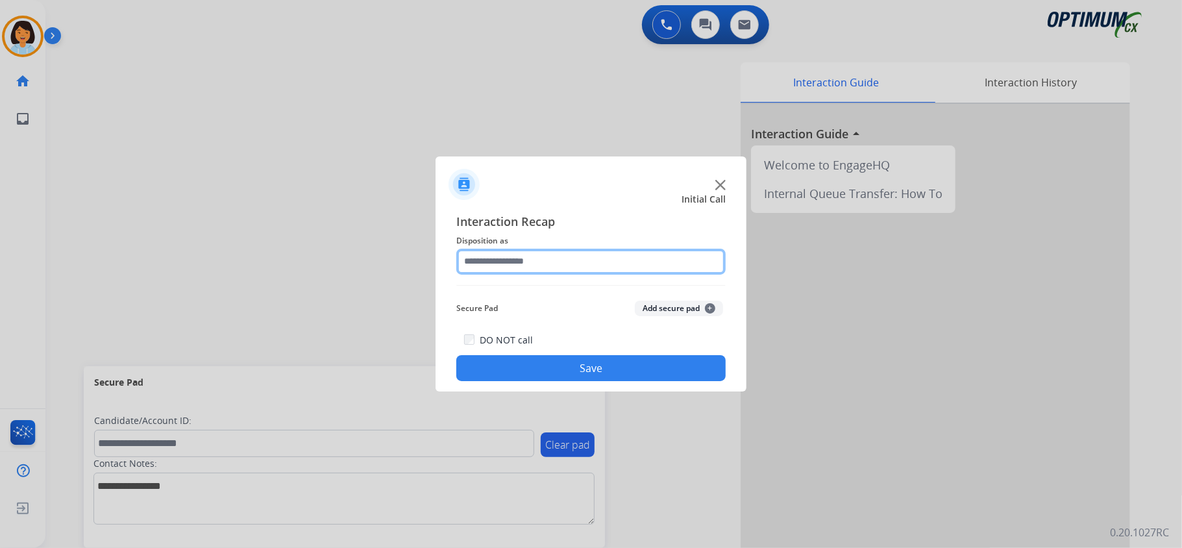
click at [572, 255] on input "text" at bounding box center [590, 262] width 269 height 26
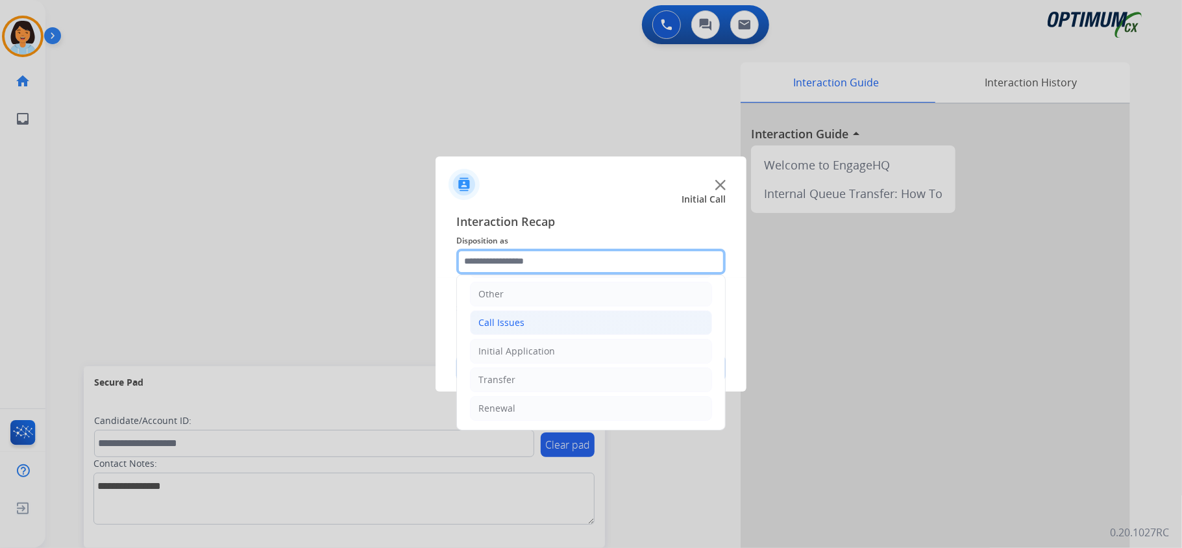
scroll to position [5, 0]
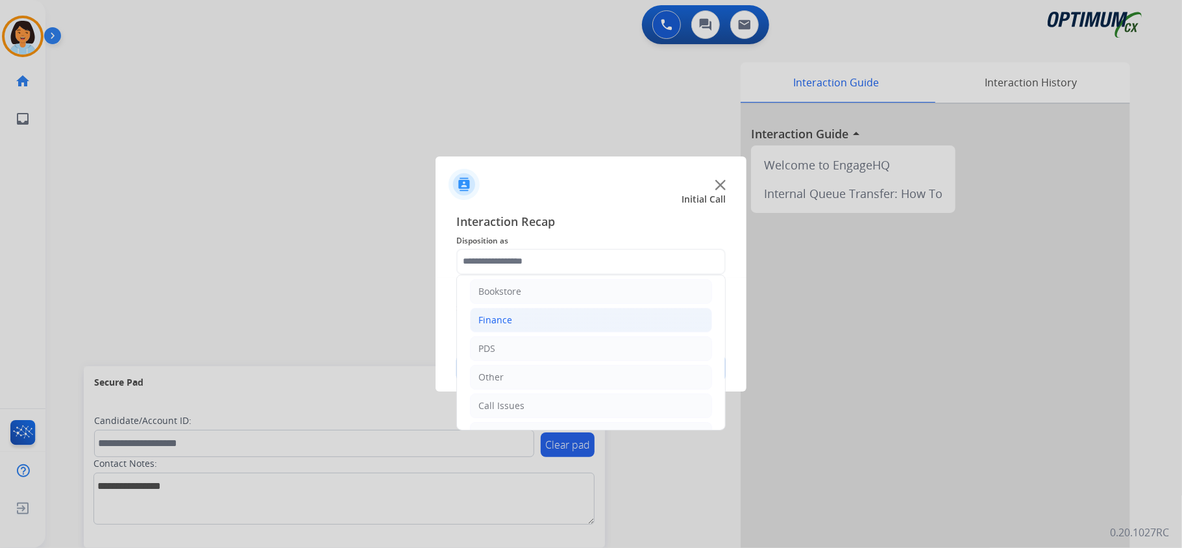
click at [570, 316] on li "Finance" at bounding box center [591, 320] width 242 height 25
click at [538, 323] on li "Finance" at bounding box center [591, 320] width 242 height 25
click at [539, 351] on li "PDS" at bounding box center [591, 348] width 242 height 25
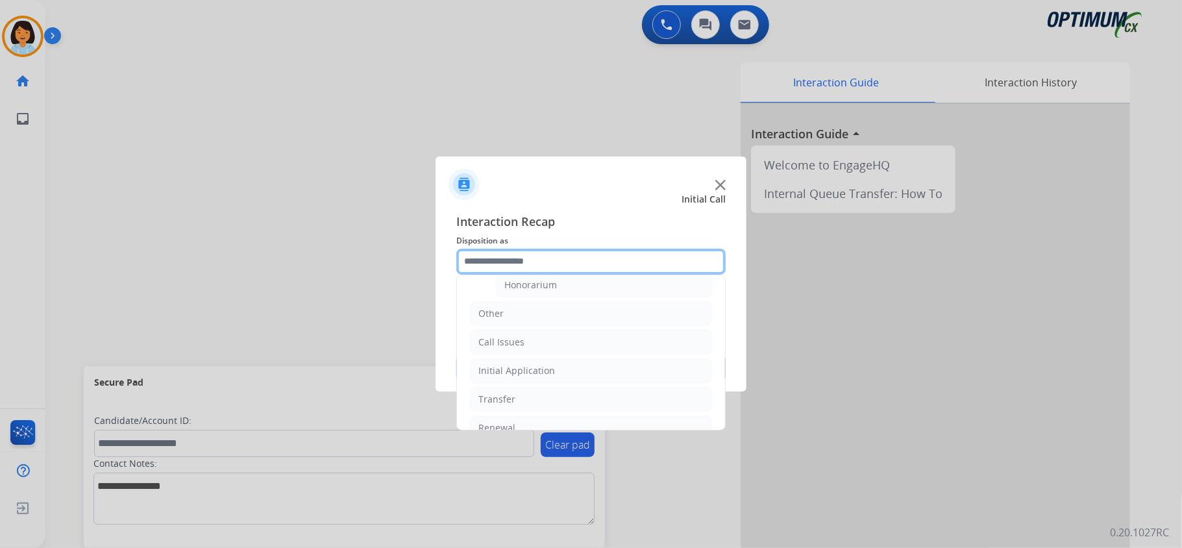
scroll to position [351, 0]
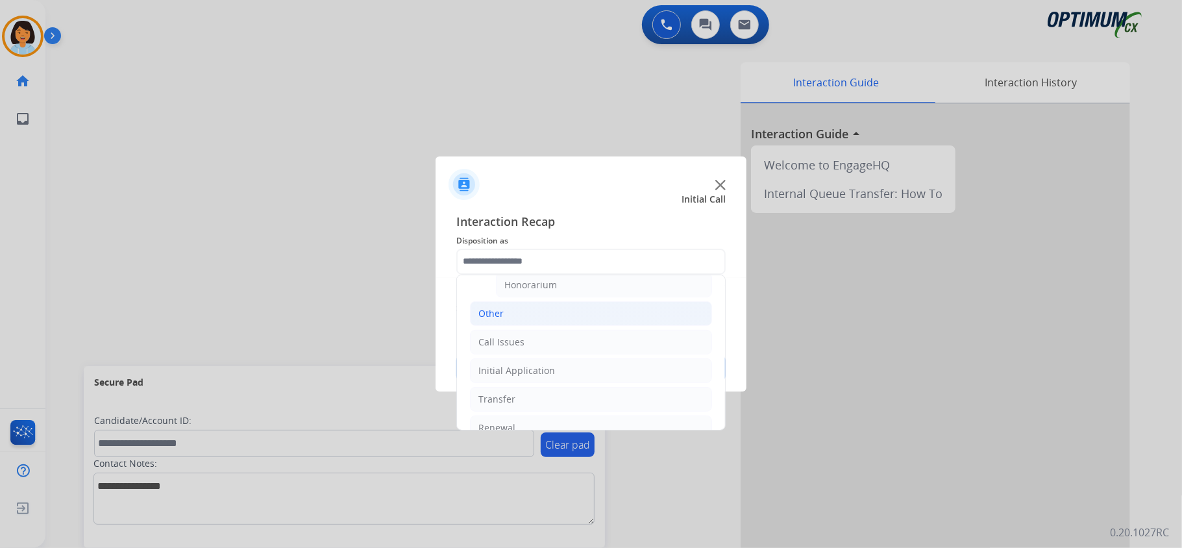
click at [549, 325] on li "Other" at bounding box center [591, 313] width 242 height 25
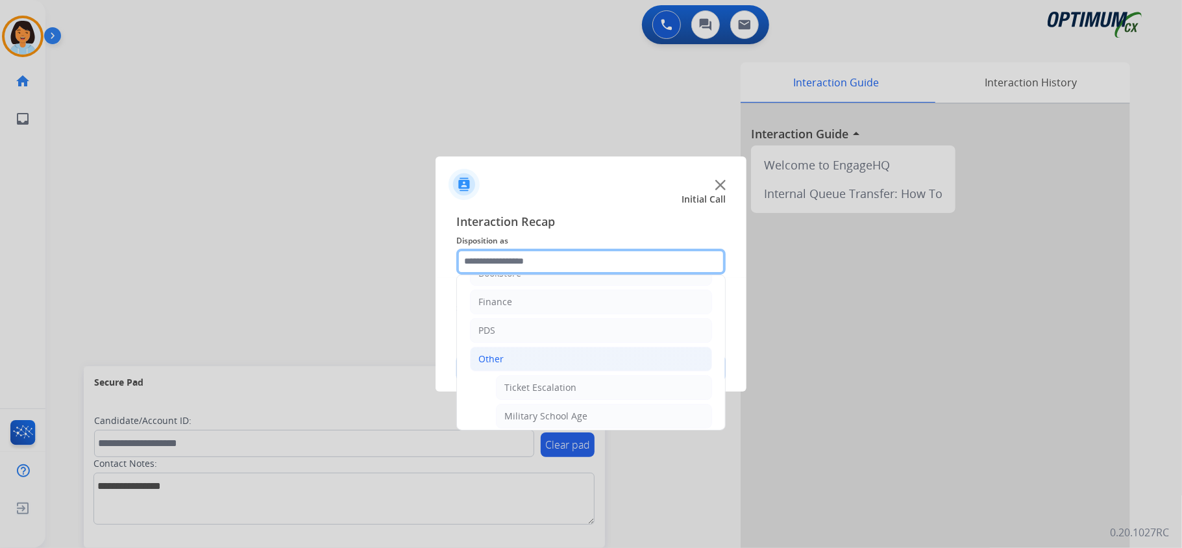
scroll to position [0, 0]
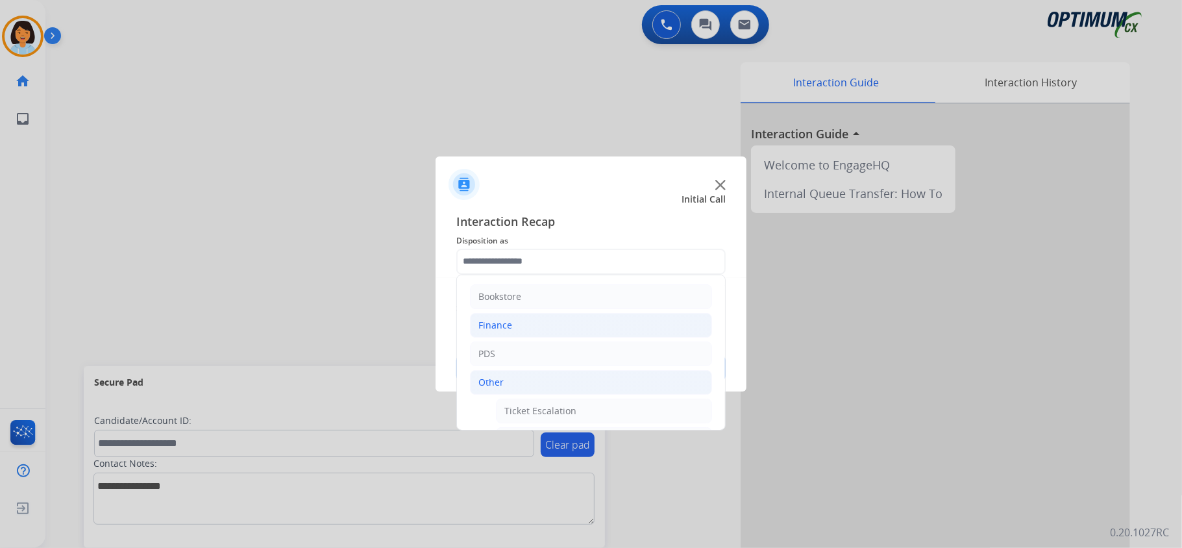
click at [525, 323] on li "Finance" at bounding box center [591, 325] width 242 height 25
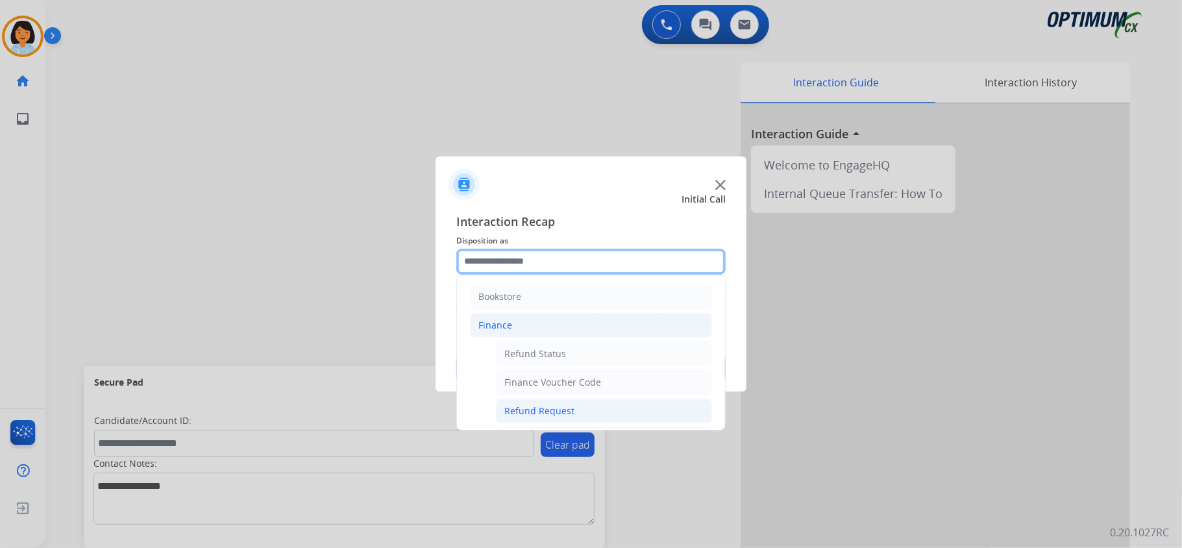
scroll to position [86, 0]
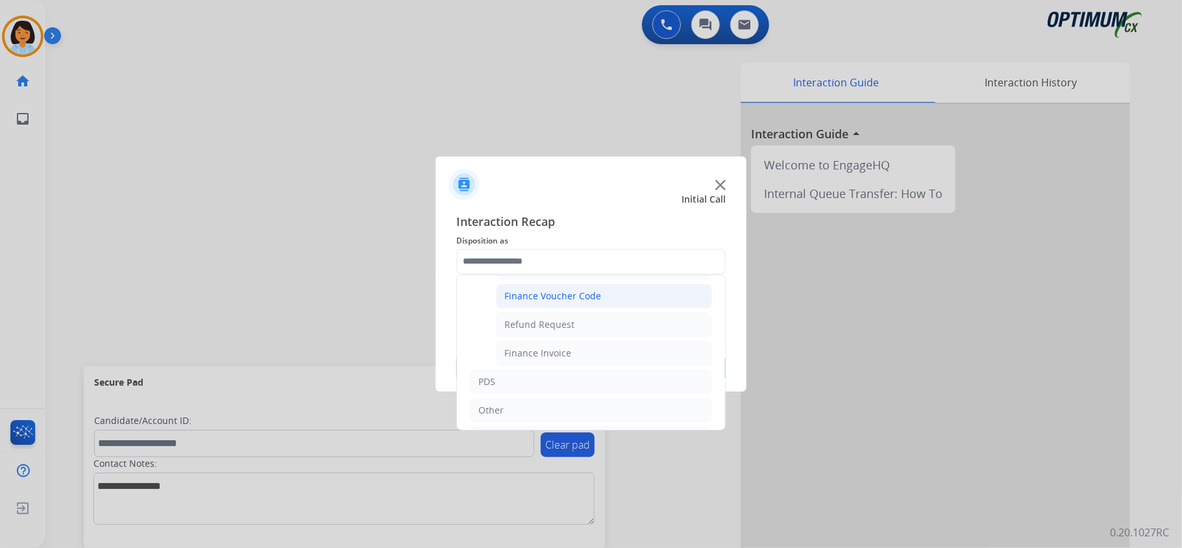
click at [560, 299] on div "Finance Voucher Code" at bounding box center [553, 296] width 97 height 13
type input "**********"
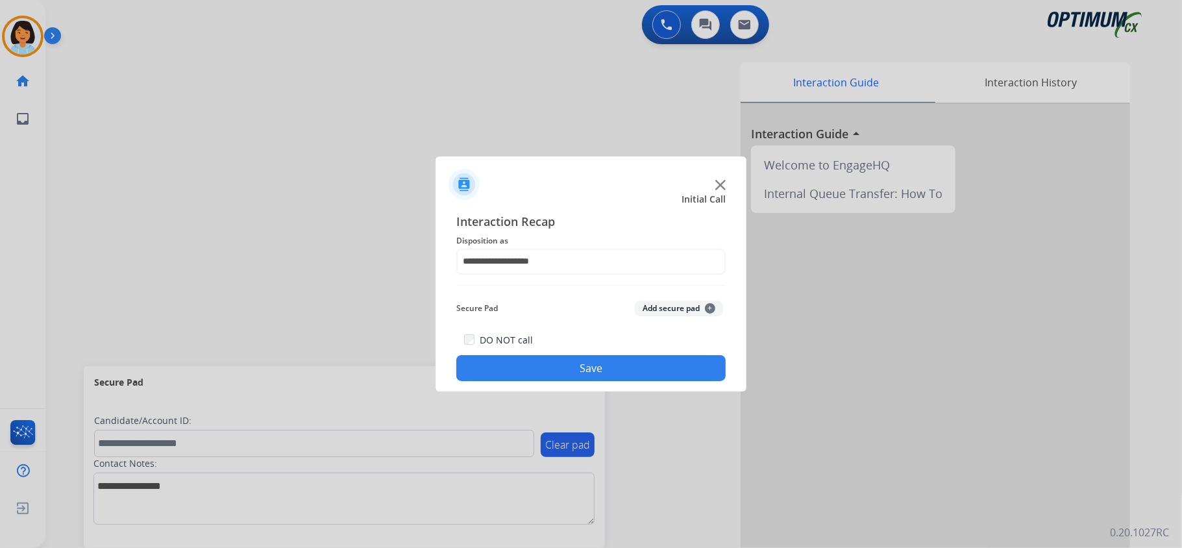
click at [557, 368] on button "Save" at bounding box center [590, 368] width 269 height 26
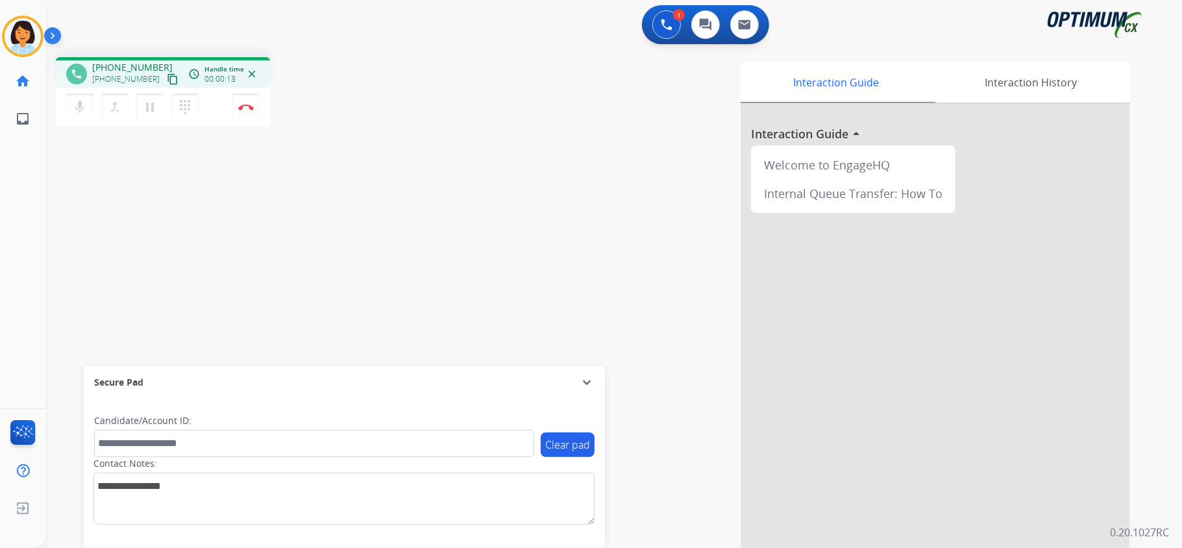
click at [167, 81] on mat-icon "content_copy" at bounding box center [173, 79] width 12 height 12
click at [253, 105] on img at bounding box center [246, 107] width 16 height 6
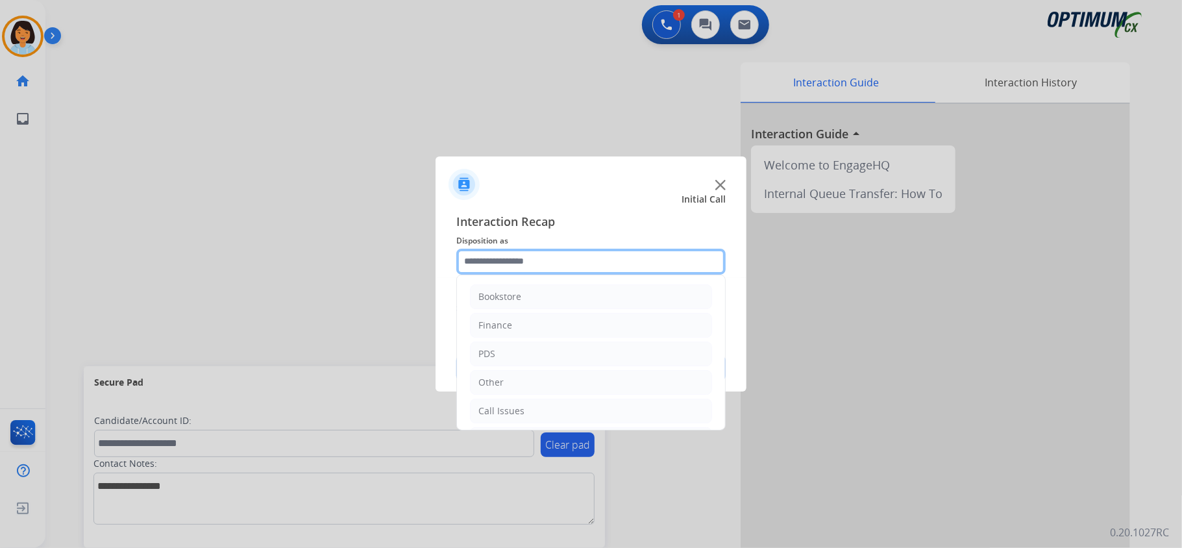
click at [650, 273] on div "Bookstore Finance PDS Other Call Issues Initial Application Transfer Renewal" at bounding box center [590, 262] width 269 height 26
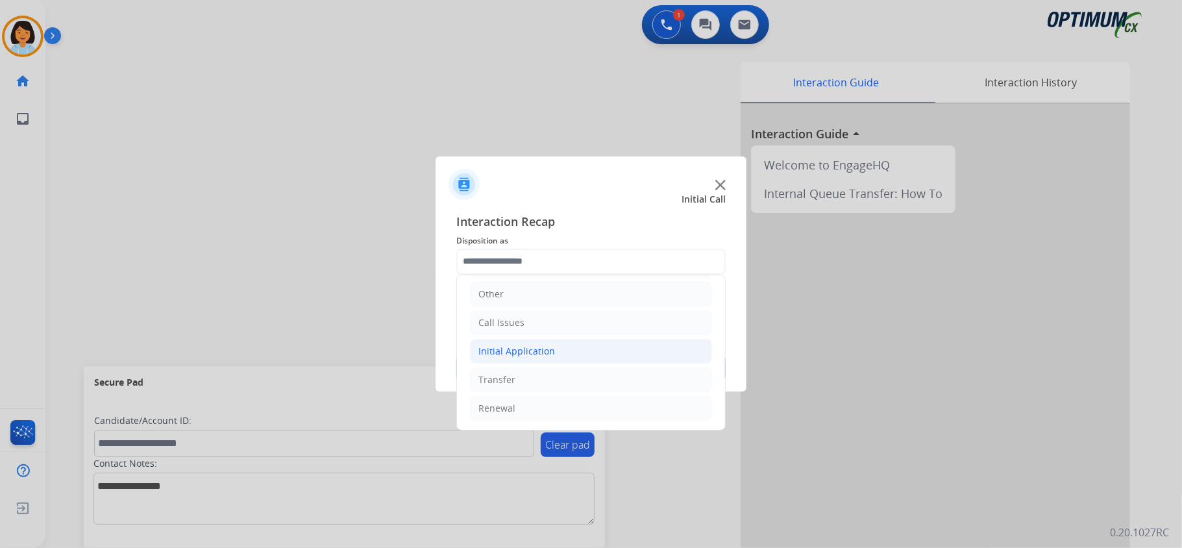
click at [536, 342] on li "Initial Application" at bounding box center [591, 351] width 242 height 25
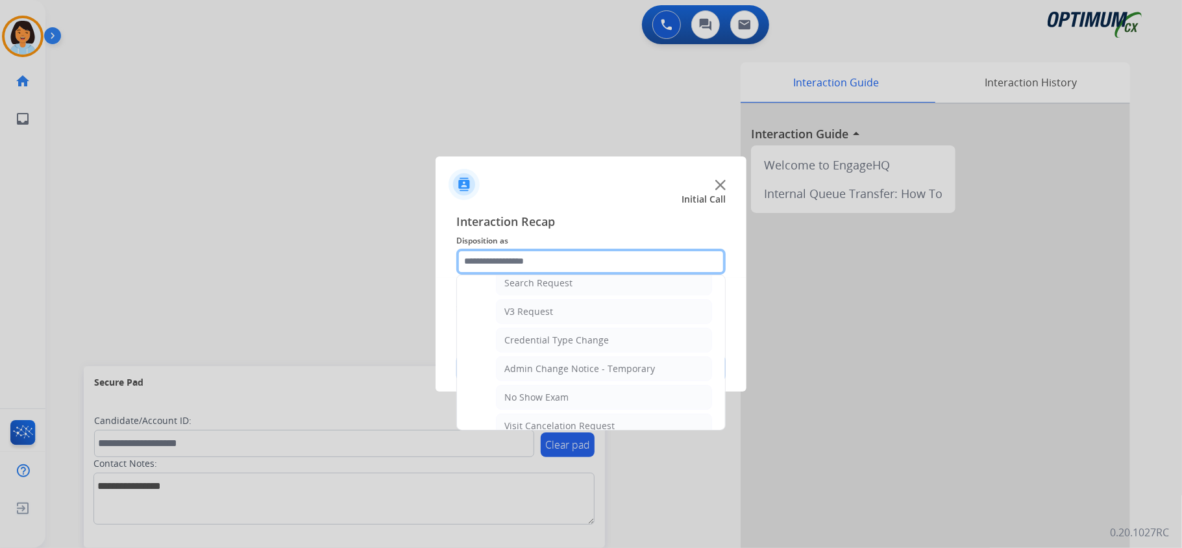
scroll to position [455, 0]
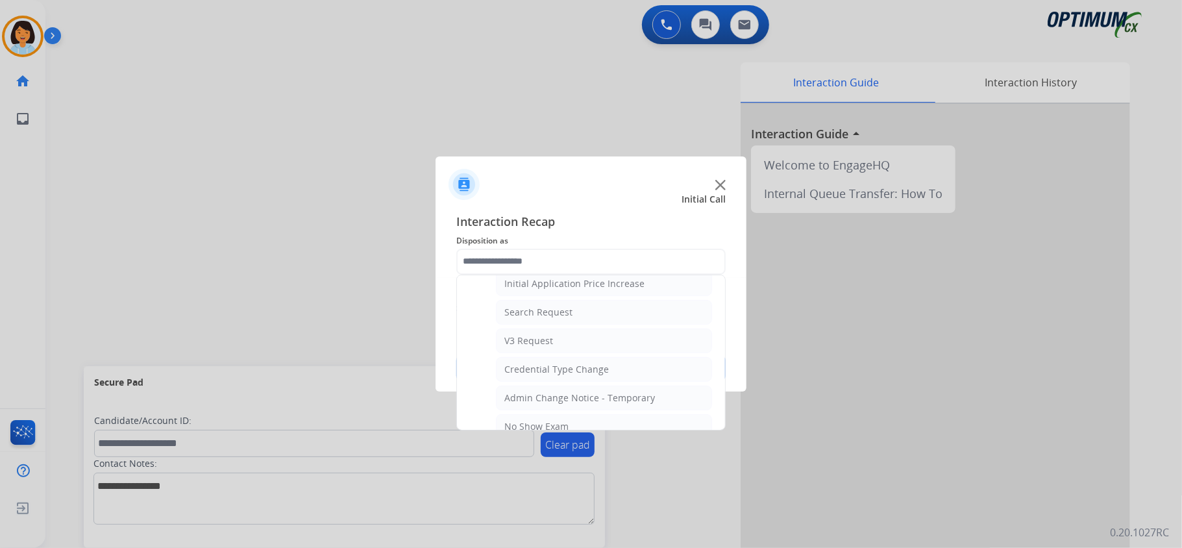
click at [559, 343] on li "V3 Request" at bounding box center [604, 341] width 216 height 25
type input "**********"
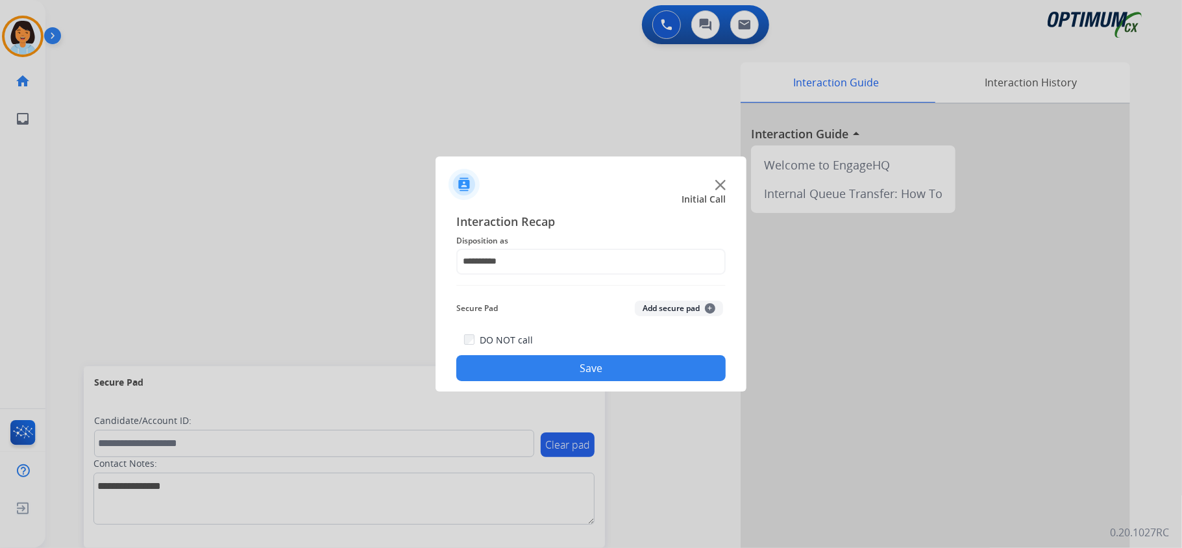
click at [565, 361] on button "Save" at bounding box center [590, 368] width 269 height 26
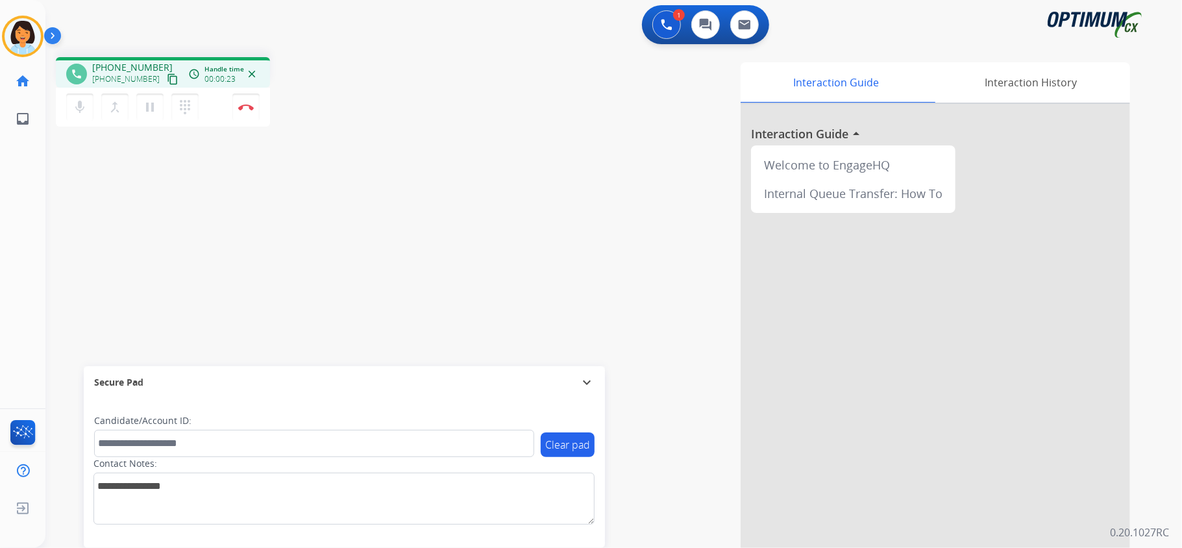
click at [167, 82] on mat-icon "content_copy" at bounding box center [173, 79] width 12 height 12
click at [248, 101] on button "Disconnect" at bounding box center [245, 107] width 27 height 27
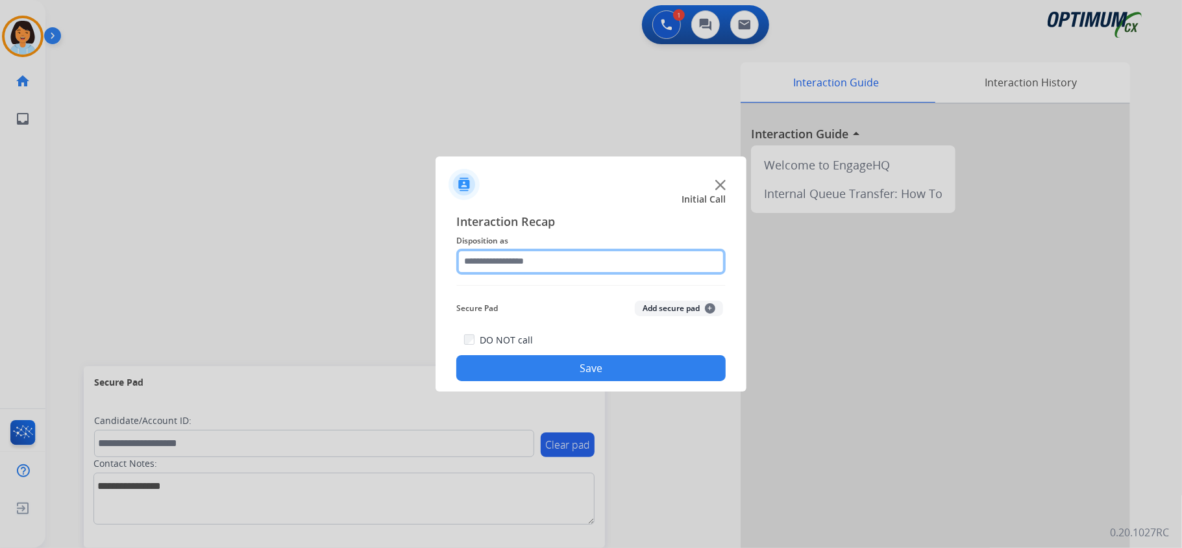
click at [575, 266] on input "text" at bounding box center [590, 262] width 269 height 26
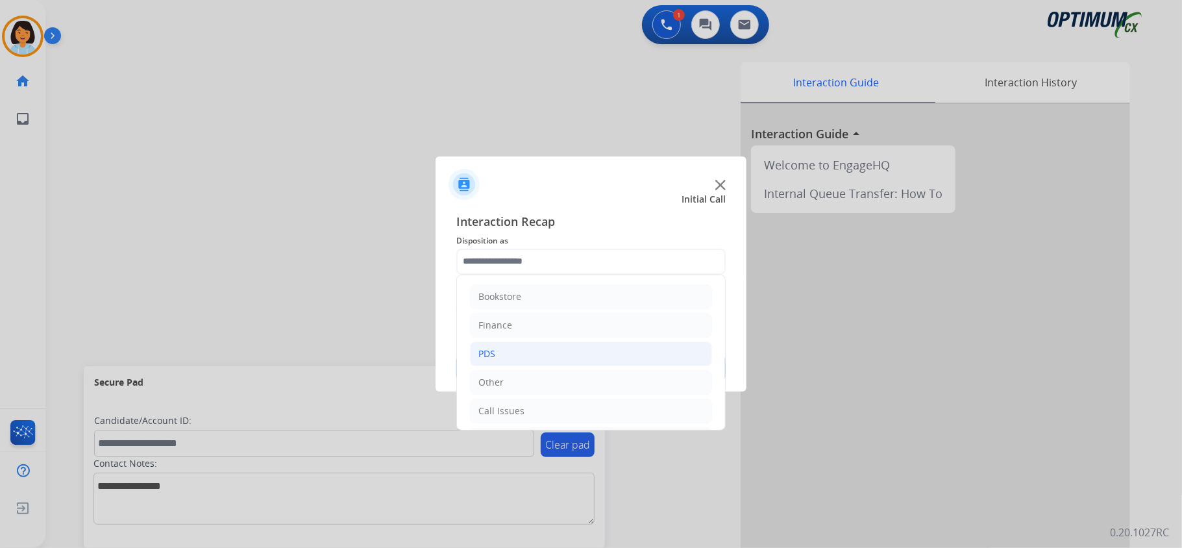
click at [520, 356] on li "PDS" at bounding box center [591, 354] width 242 height 25
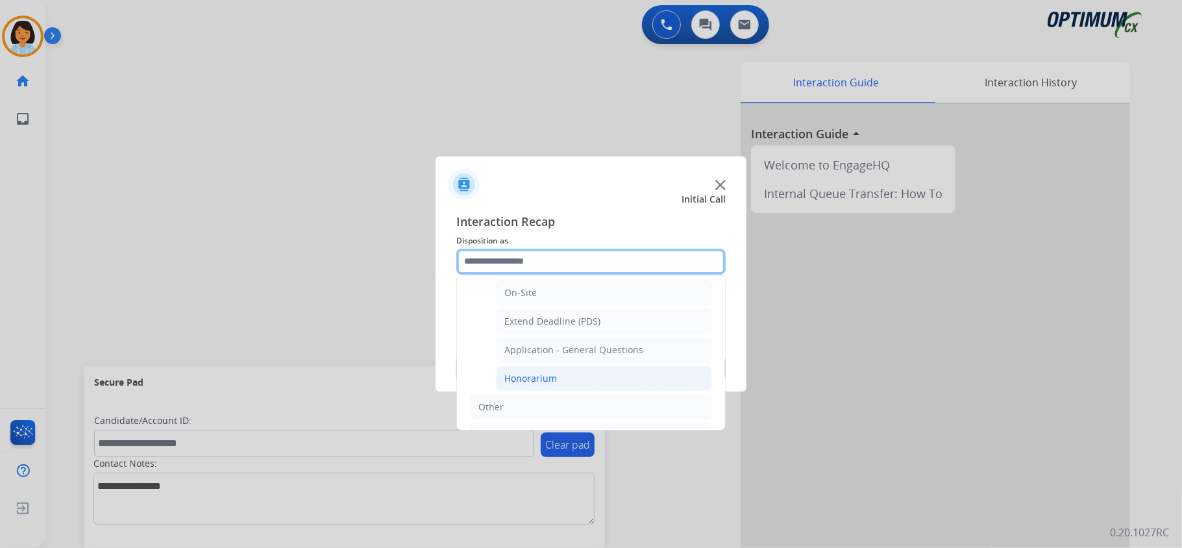
scroll to position [346, 0]
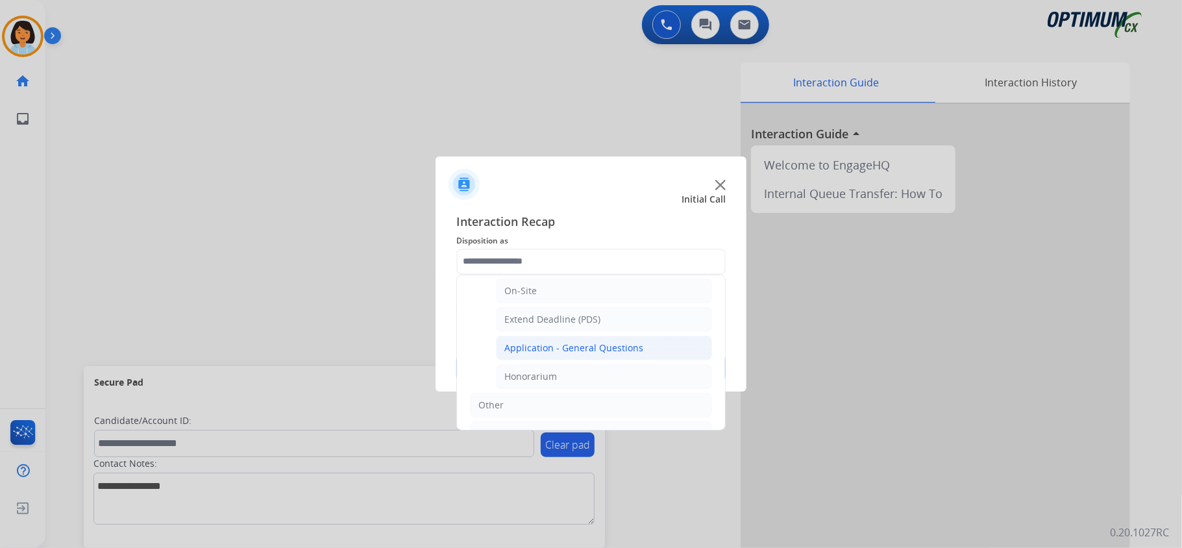
click at [562, 353] on div "Application - General Questions" at bounding box center [574, 348] width 139 height 13
type input "**********"
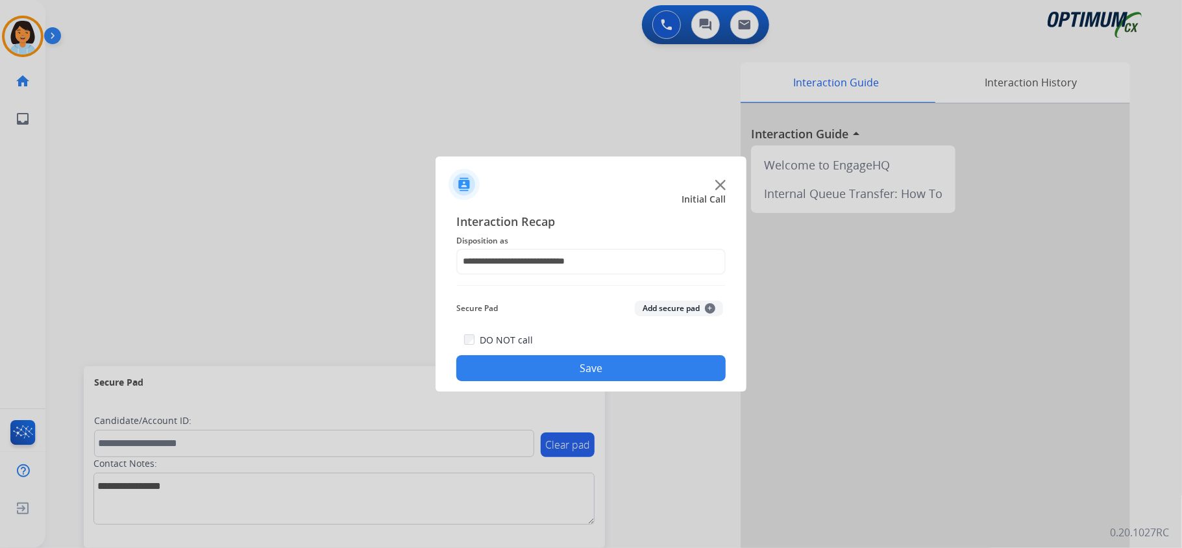
click at [560, 361] on button "Save" at bounding box center [590, 368] width 269 height 26
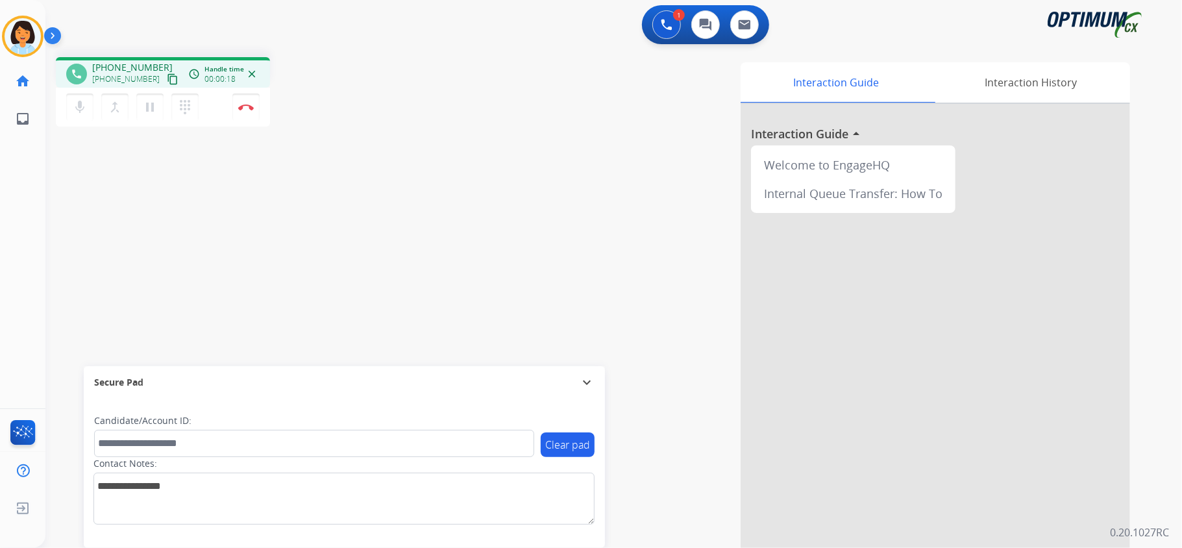
click at [167, 79] on mat-icon "content_copy" at bounding box center [173, 79] width 12 height 12
click at [247, 118] on button "Disconnect" at bounding box center [245, 107] width 27 height 27
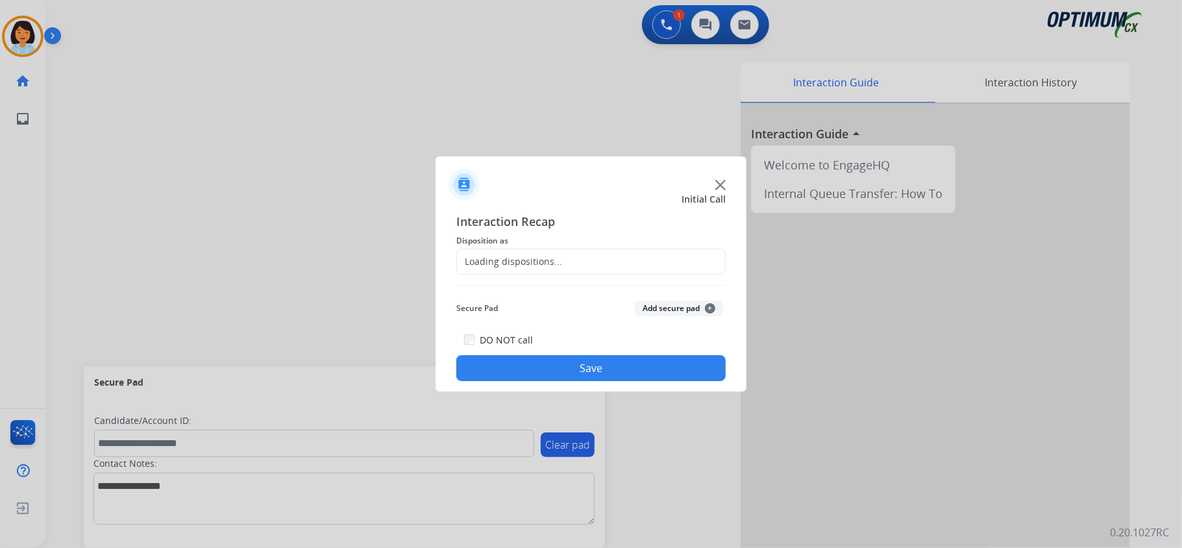
click at [621, 260] on div "Loading dispositions..." at bounding box center [590, 262] width 269 height 26
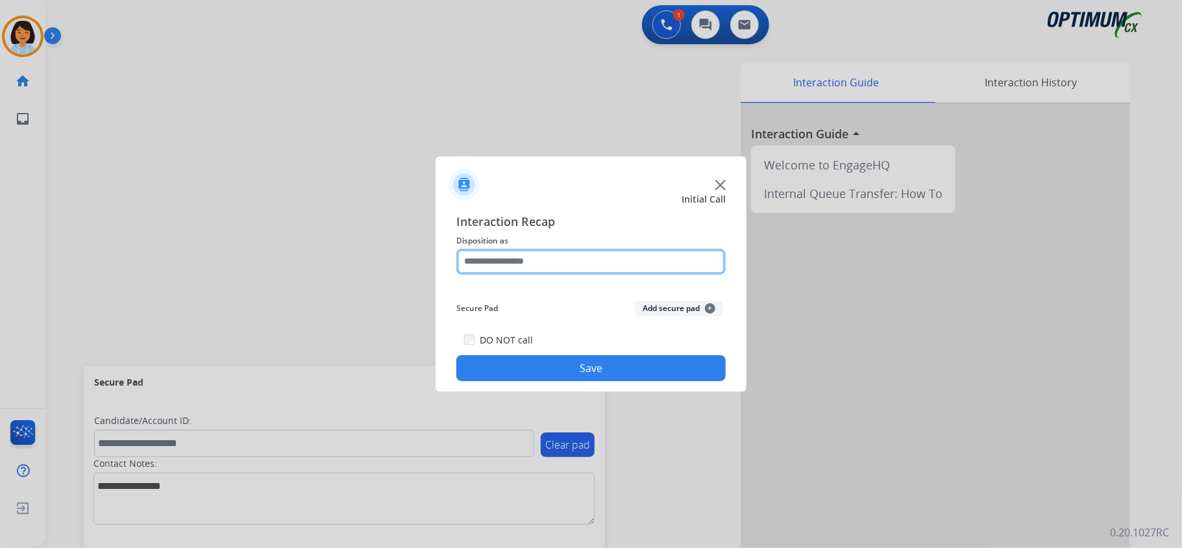
click at [593, 273] on input "text" at bounding box center [590, 262] width 269 height 26
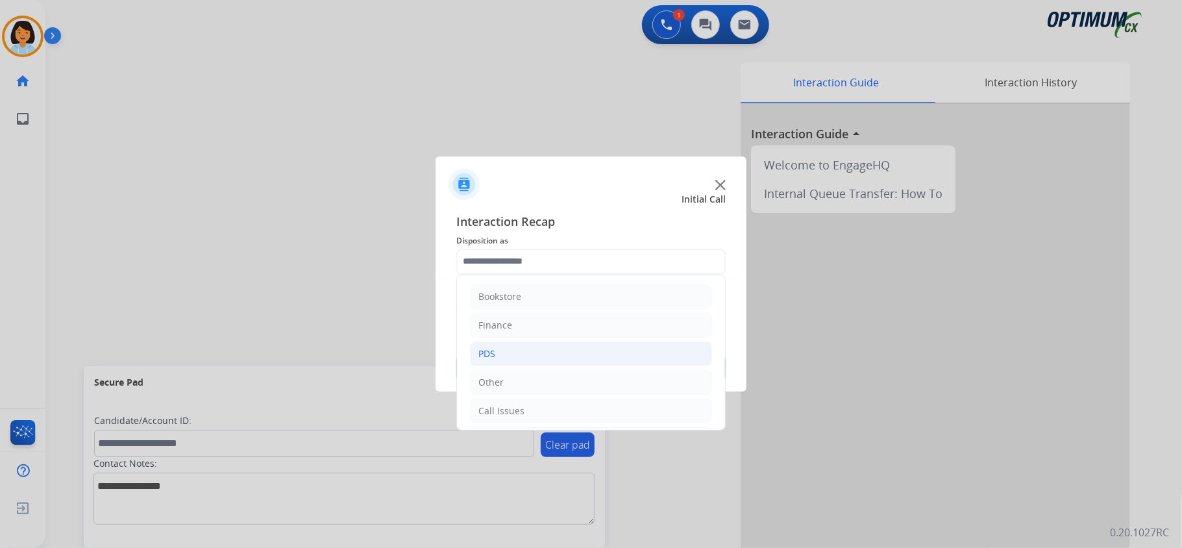
click at [520, 360] on li "PDS" at bounding box center [591, 354] width 242 height 25
click at [555, 377] on div "Honorarium" at bounding box center [531, 376] width 53 height 13
type input "**********"
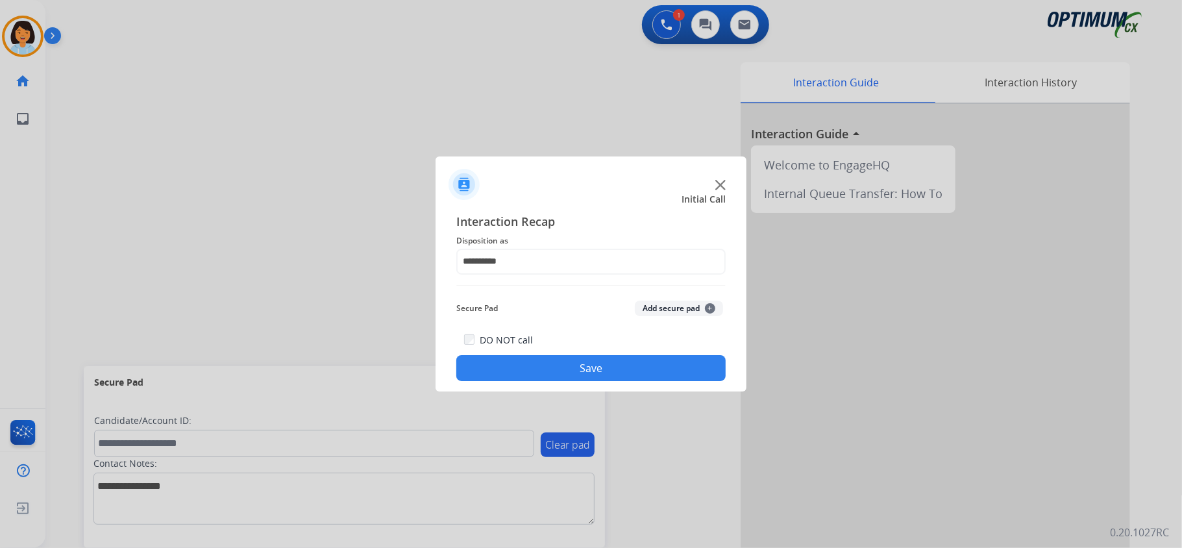
drag, startPoint x: 552, startPoint y: 369, endPoint x: 522, endPoint y: 440, distance: 76.8
click at [552, 371] on button "Save" at bounding box center [590, 368] width 269 height 26
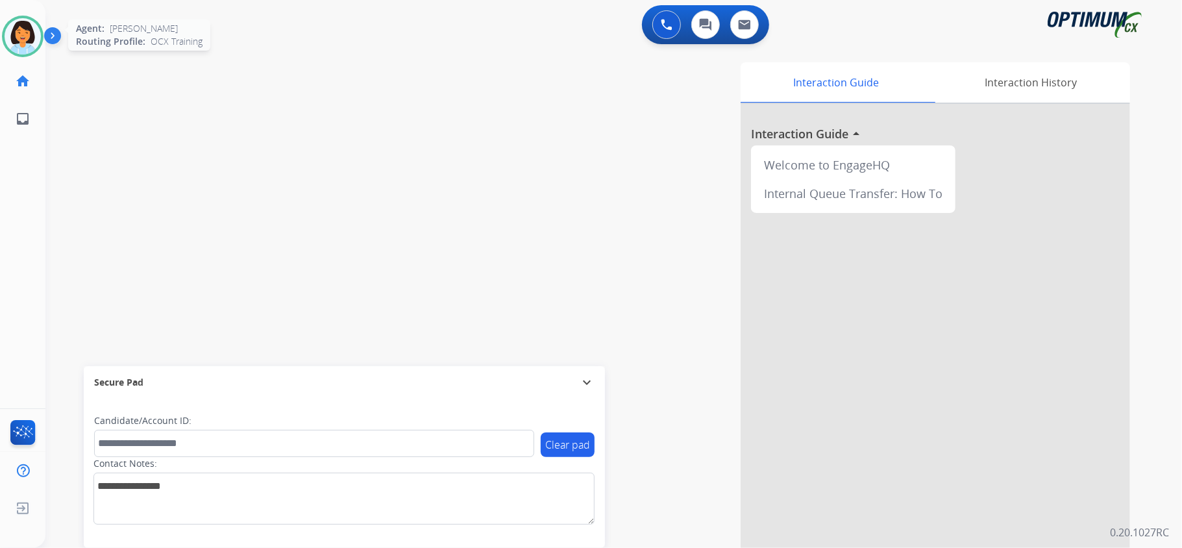
click at [24, 49] on img at bounding box center [23, 36] width 36 height 36
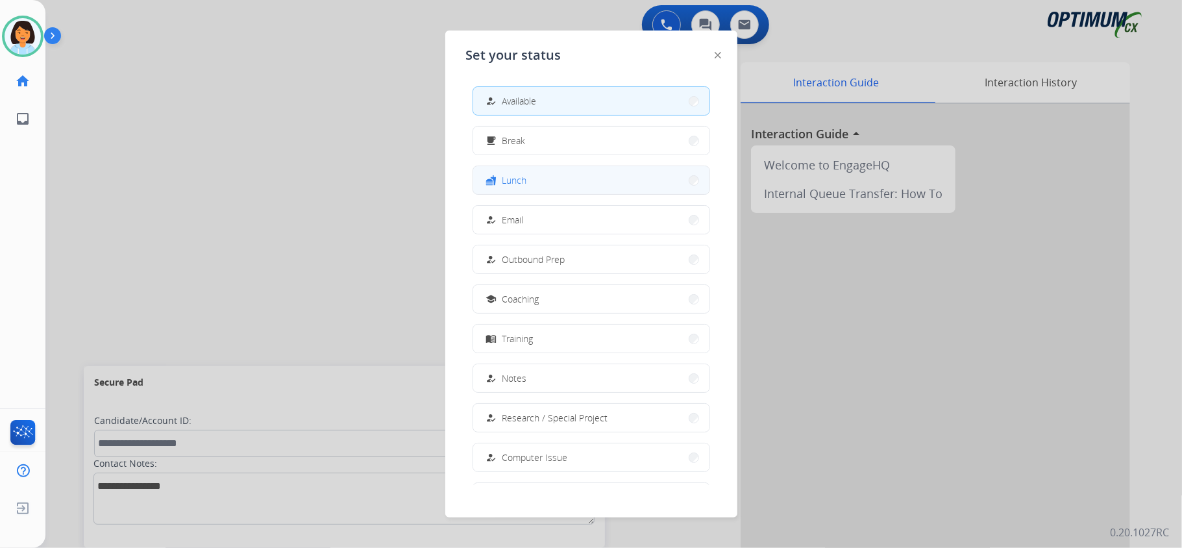
click at [553, 183] on button "fastfood Lunch" at bounding box center [591, 180] width 236 height 28
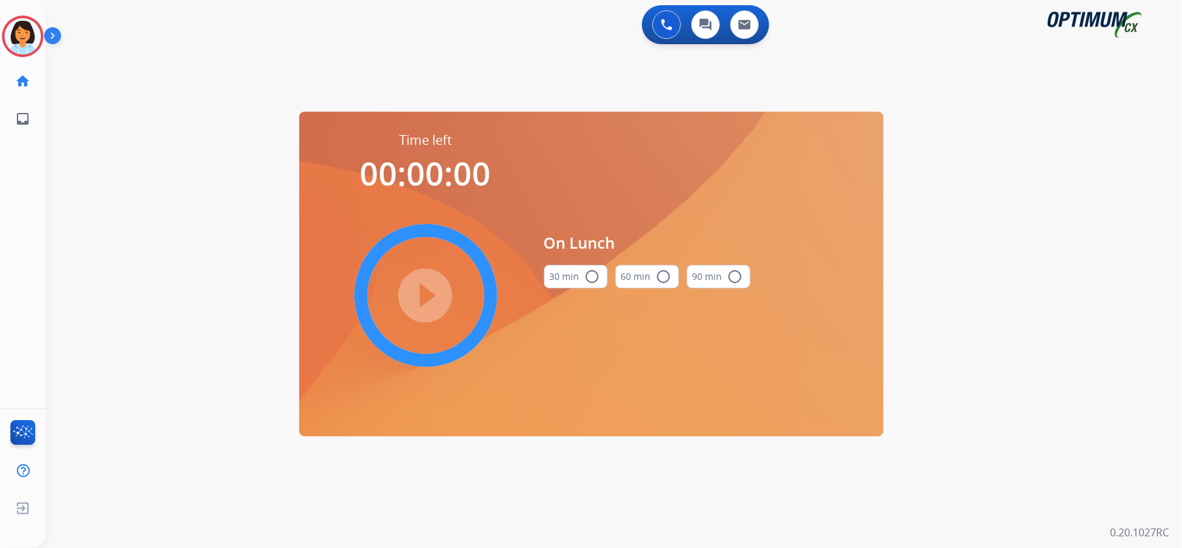
click at [593, 281] on mat-icon "radio_button_unchecked" at bounding box center [593, 277] width 16 height 16
click at [434, 303] on mat-icon "play_circle_filled" at bounding box center [426, 296] width 16 height 16
